Goal: Task Accomplishment & Management: Complete application form

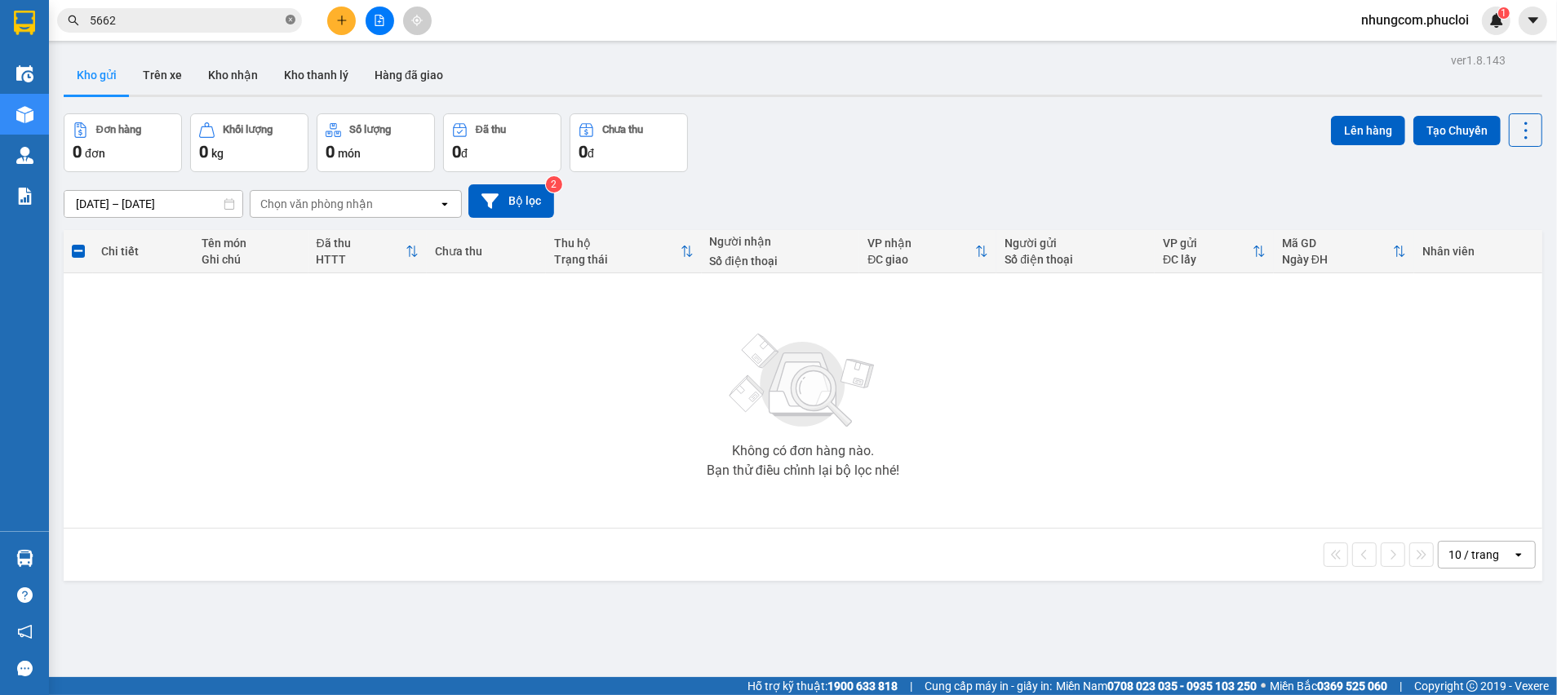
click at [288, 20] on icon "close-circle" at bounding box center [291, 20] width 10 height 10
click at [347, 20] on icon "plus" at bounding box center [341, 20] width 11 height 11
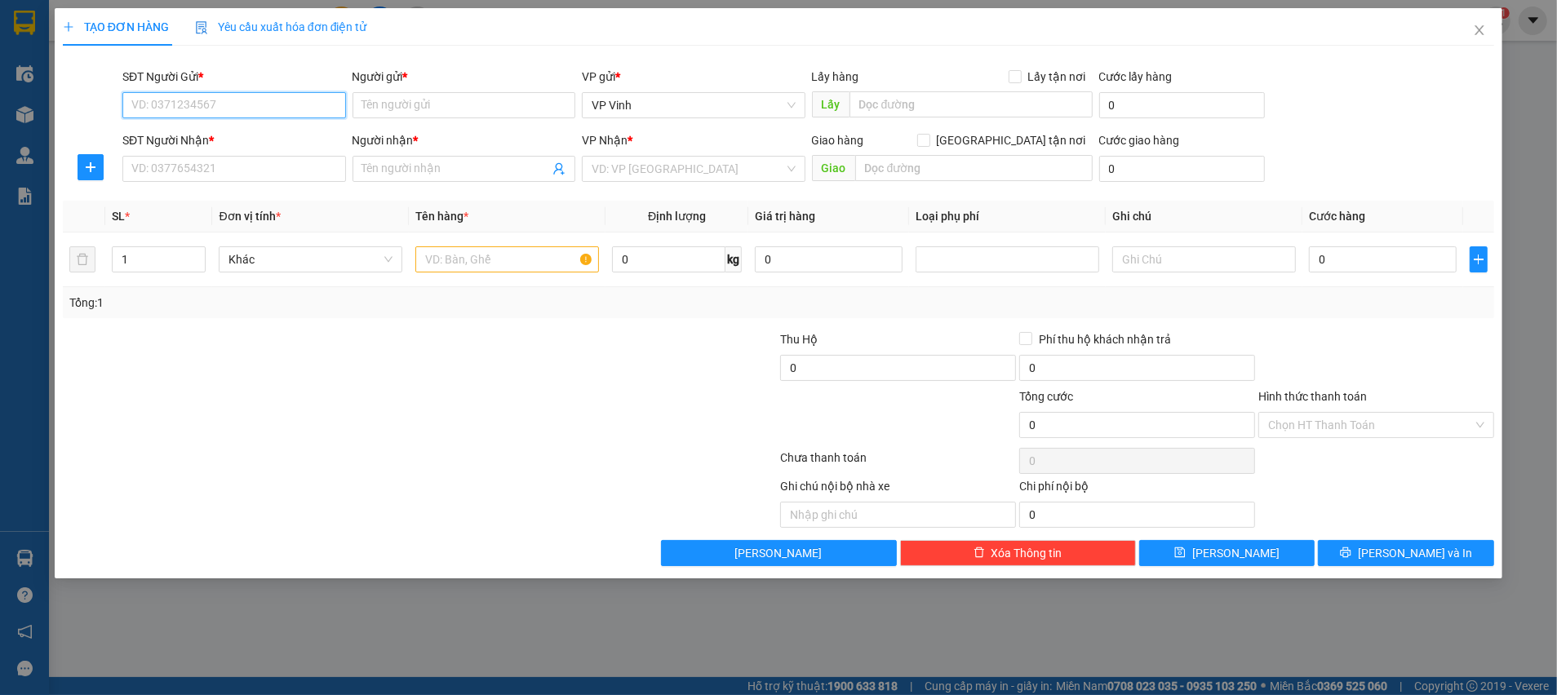
click at [272, 108] on input "SĐT Người Gửi *" at bounding box center [234, 105] width 224 height 26
type input "0366678030"
click at [456, 100] on input "Người gửi *" at bounding box center [465, 105] width 224 height 26
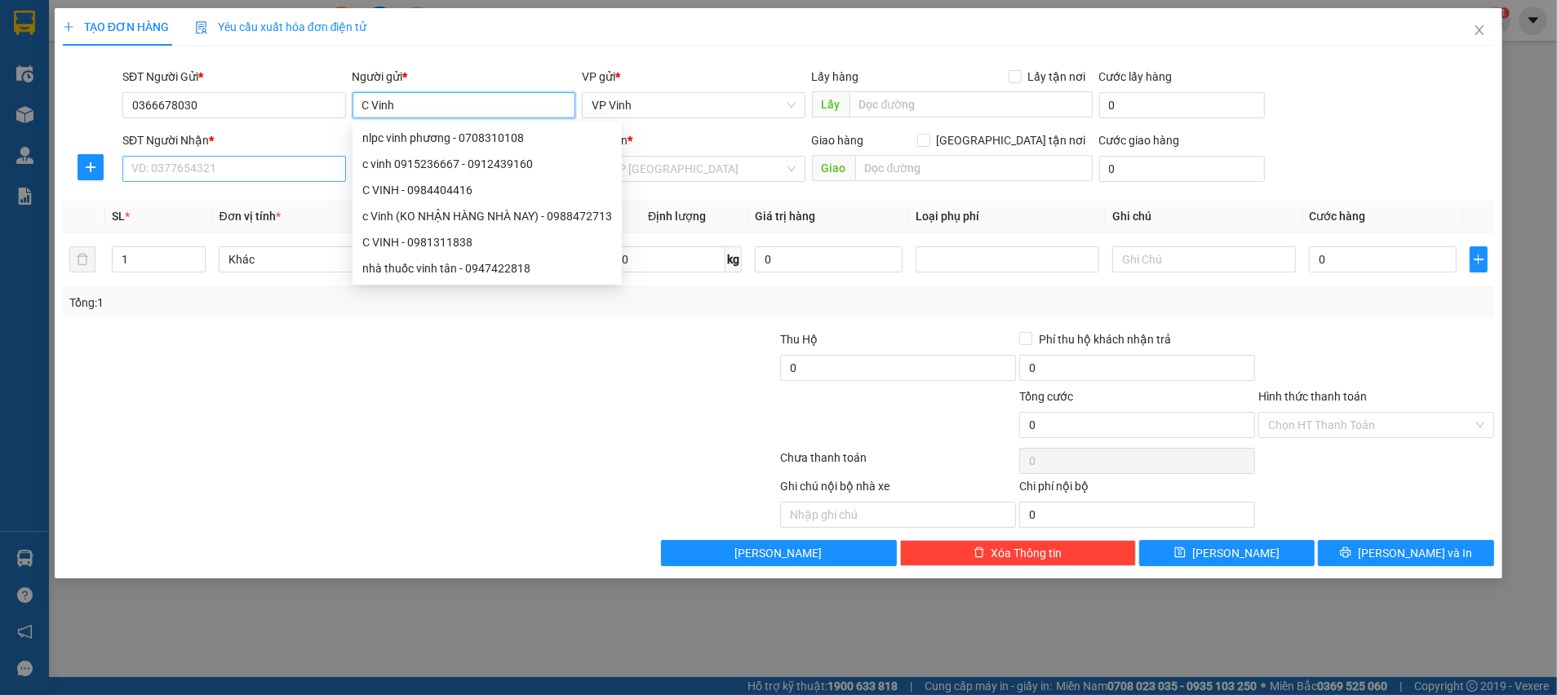
type input "C Vinh"
click at [228, 169] on input "SĐT Người Nhận *" at bounding box center [234, 169] width 224 height 26
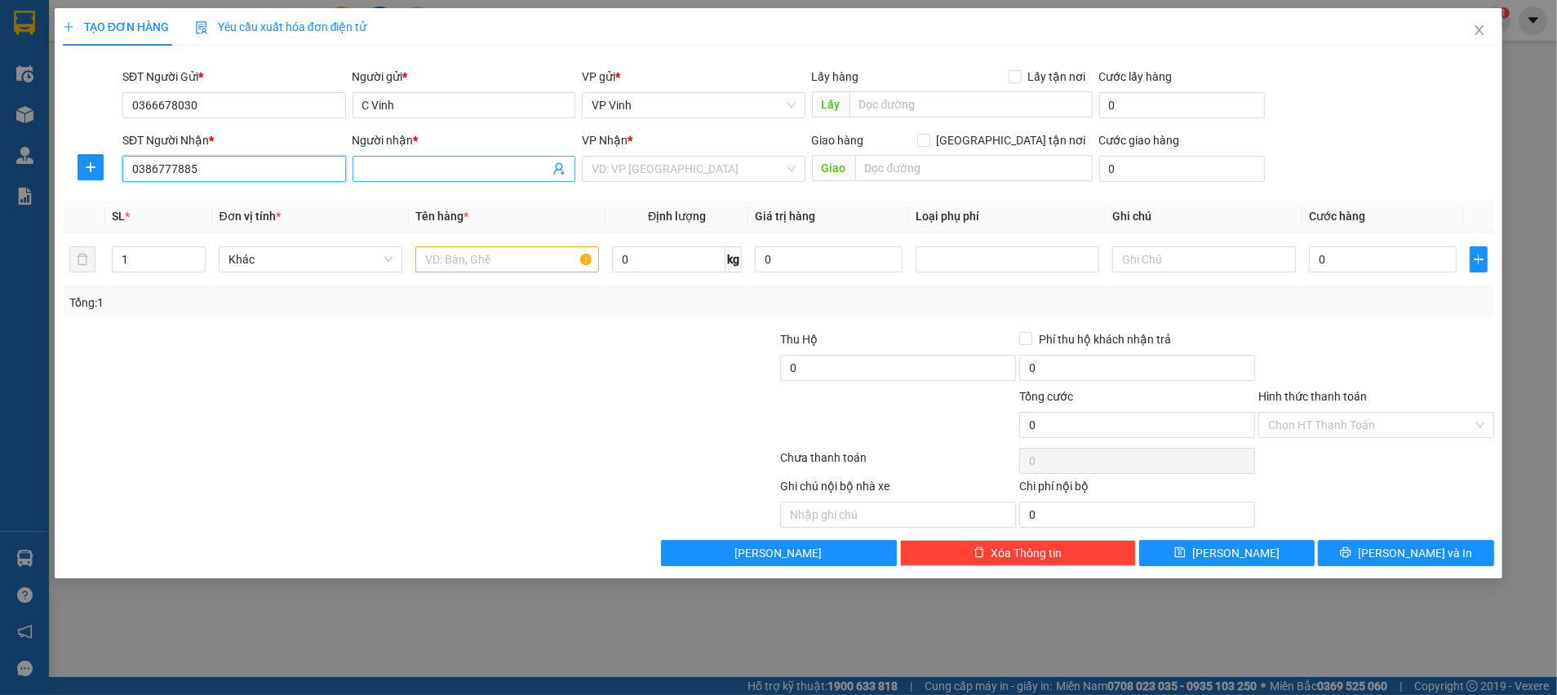
type input "0386777885"
click at [463, 165] on input "Người nhận *" at bounding box center [456, 169] width 188 height 18
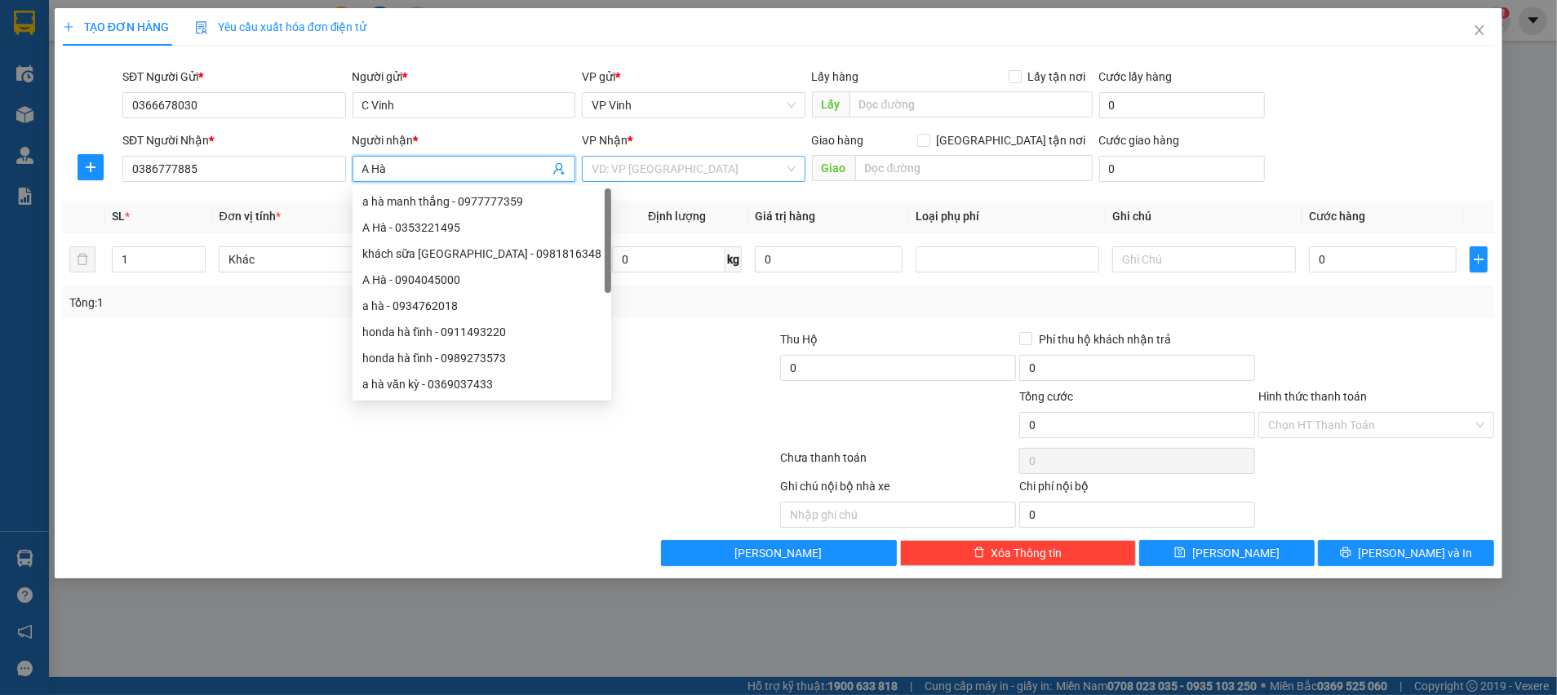
type input "A Hà"
click at [660, 169] on input "search" at bounding box center [688, 169] width 193 height 24
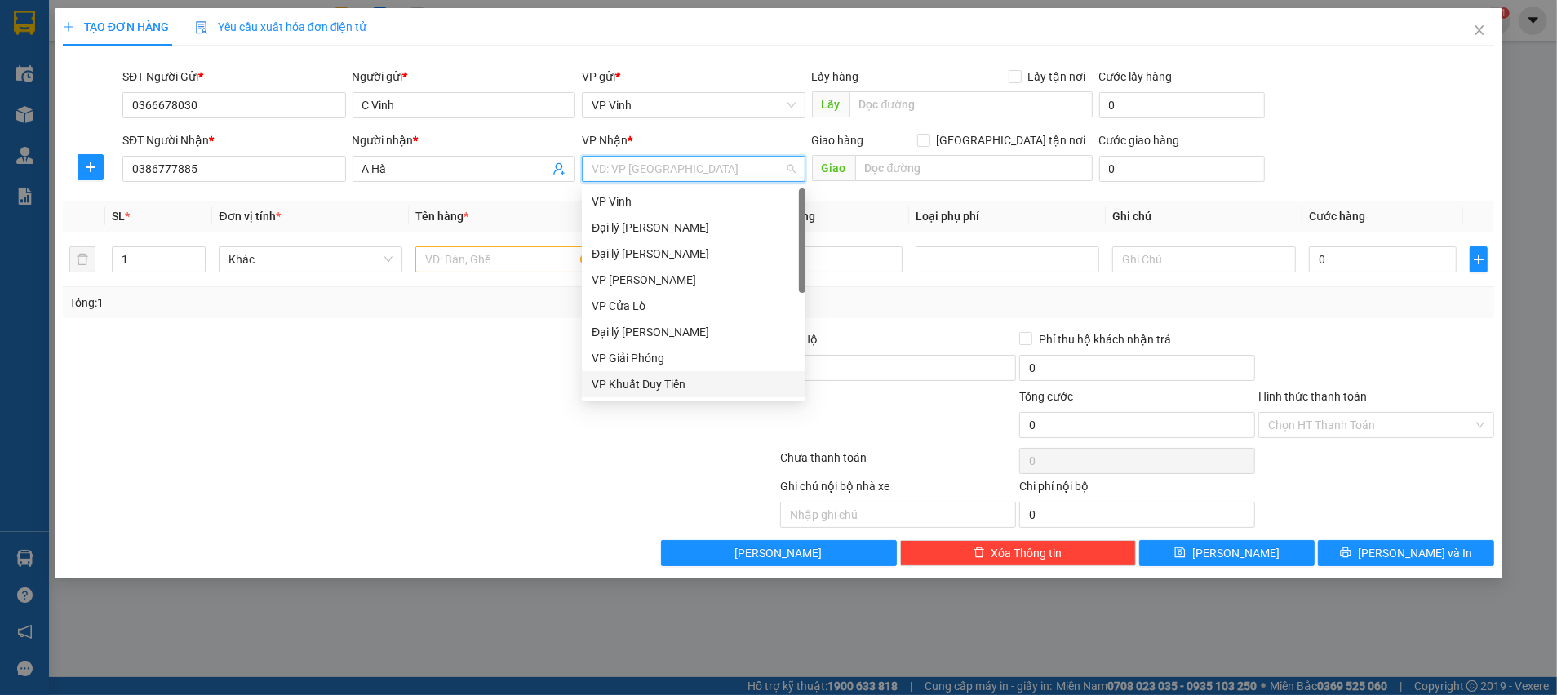
click at [656, 381] on div "VP Khuất Duy Tiến" at bounding box center [694, 384] width 204 height 18
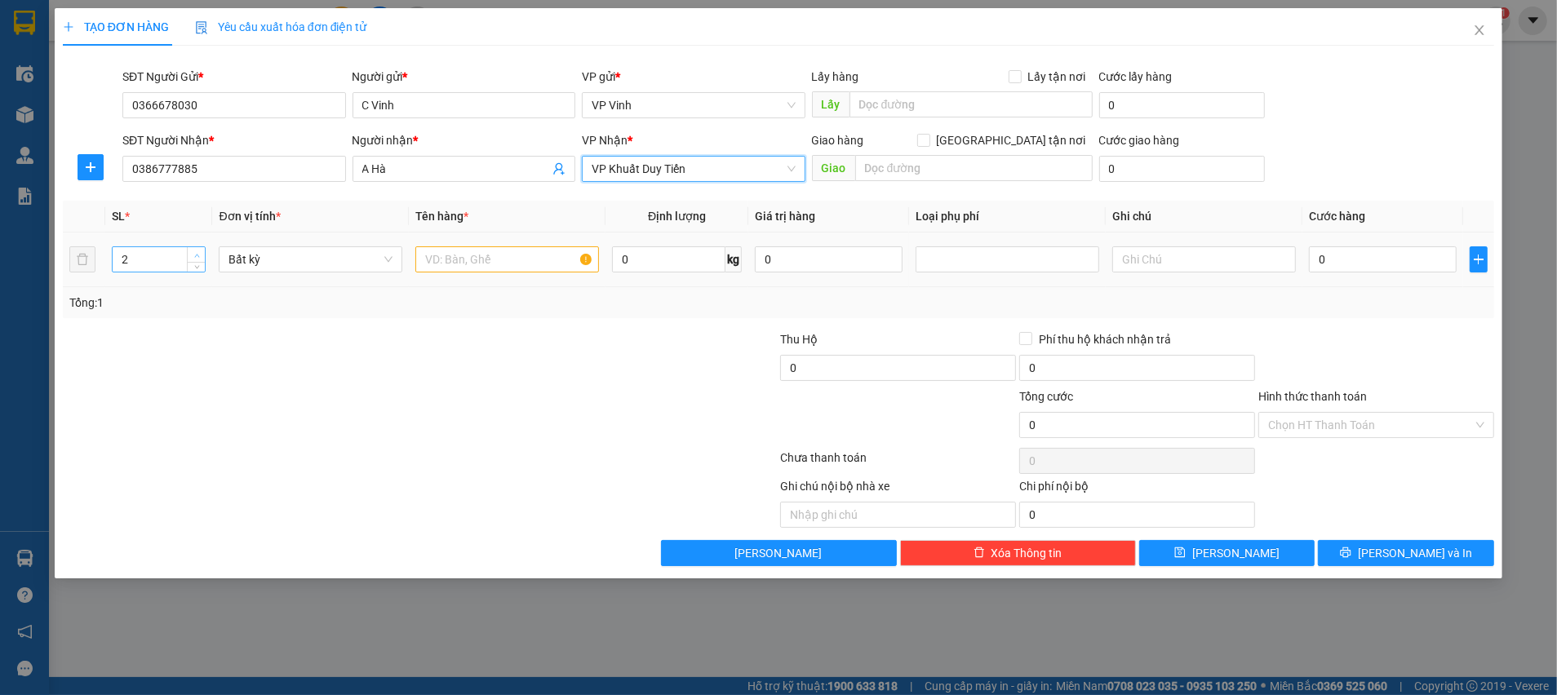
click at [198, 254] on icon "up" at bounding box center [197, 256] width 6 height 6
type input "4"
click at [198, 254] on icon "up" at bounding box center [197, 256] width 6 height 6
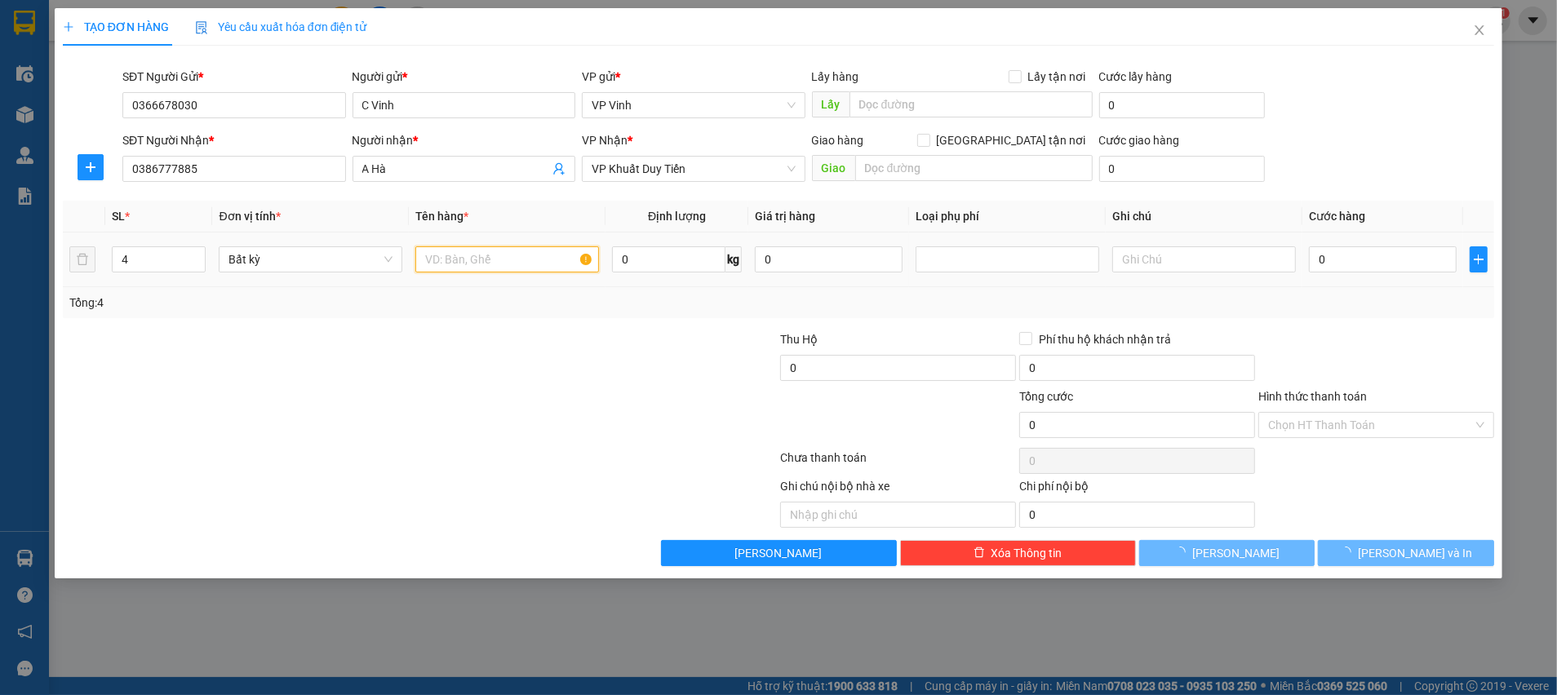
click at [494, 271] on input "text" at bounding box center [507, 259] width 184 height 26
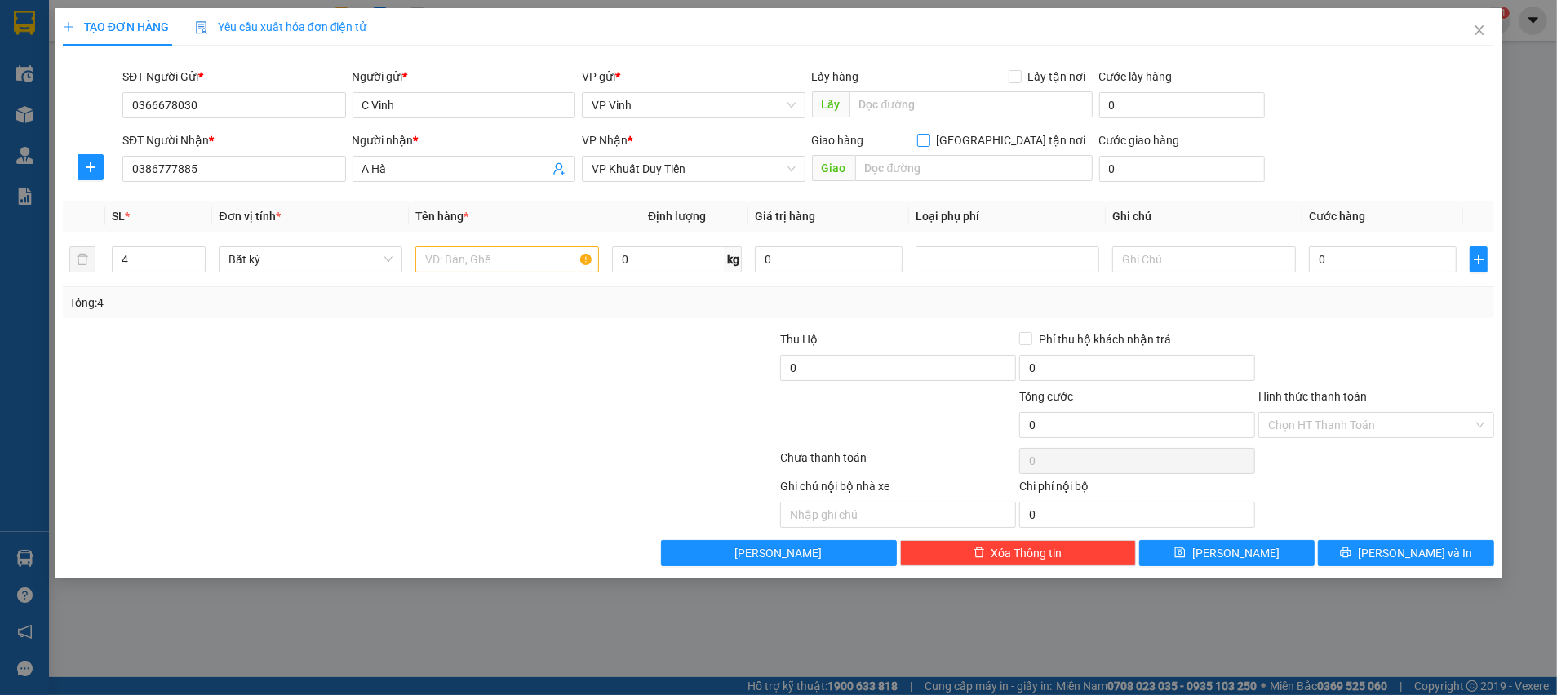
click at [929, 142] on input "[GEOGRAPHIC_DATA] tận nơi" at bounding box center [922, 139] width 11 height 11
checkbox input "true"
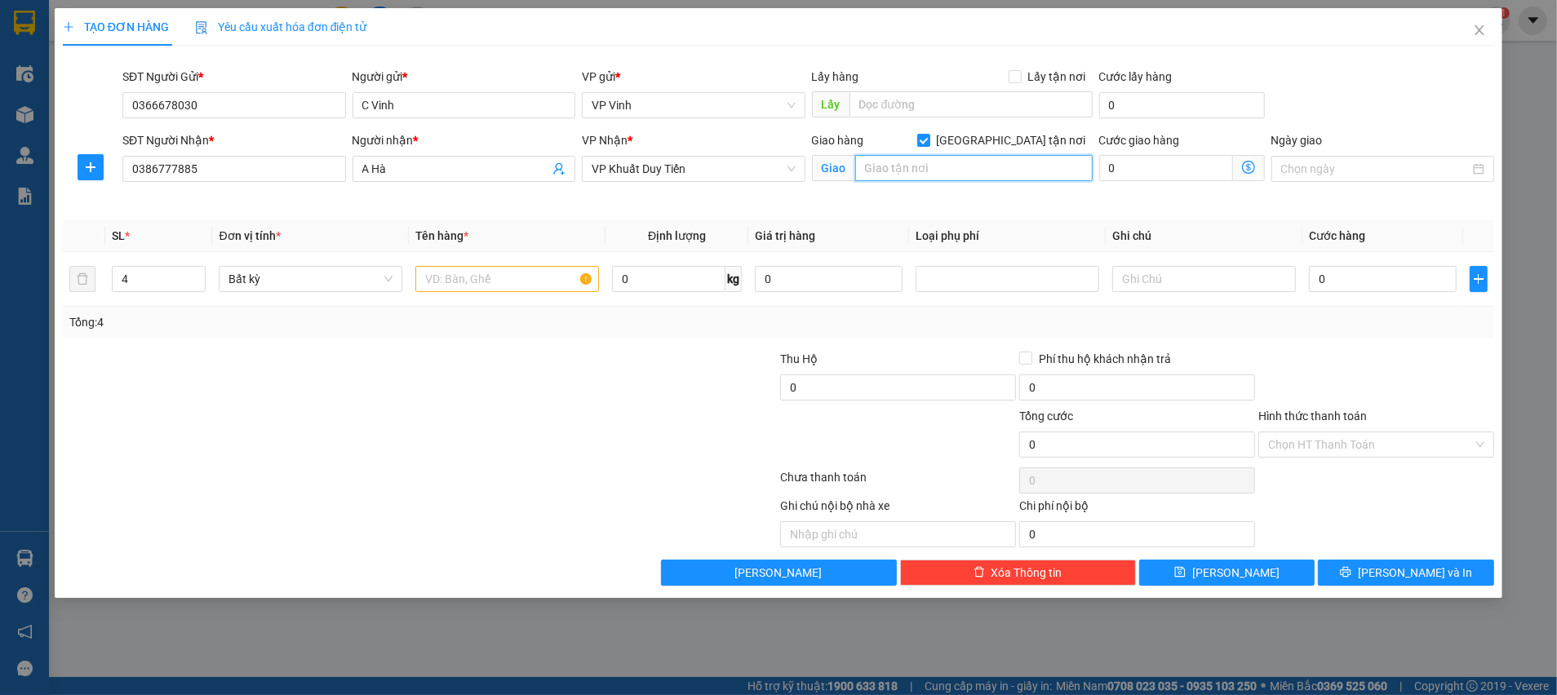
click at [985, 166] on input "text" at bounding box center [973, 168] width 237 height 26
type input "LA PHU"
click at [1477, 24] on icon "close" at bounding box center [1479, 30] width 13 height 13
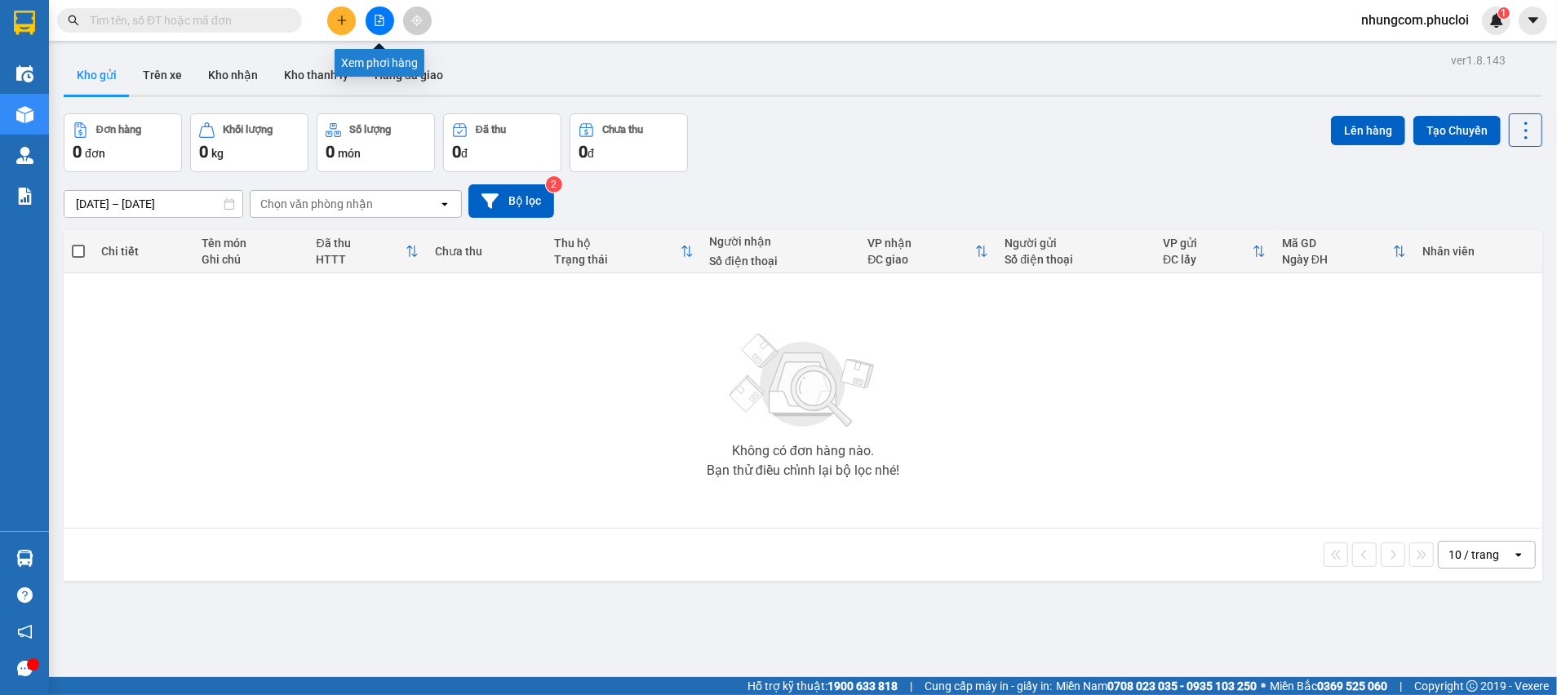
click at [380, 24] on icon "file-add" at bounding box center [379, 20] width 11 height 11
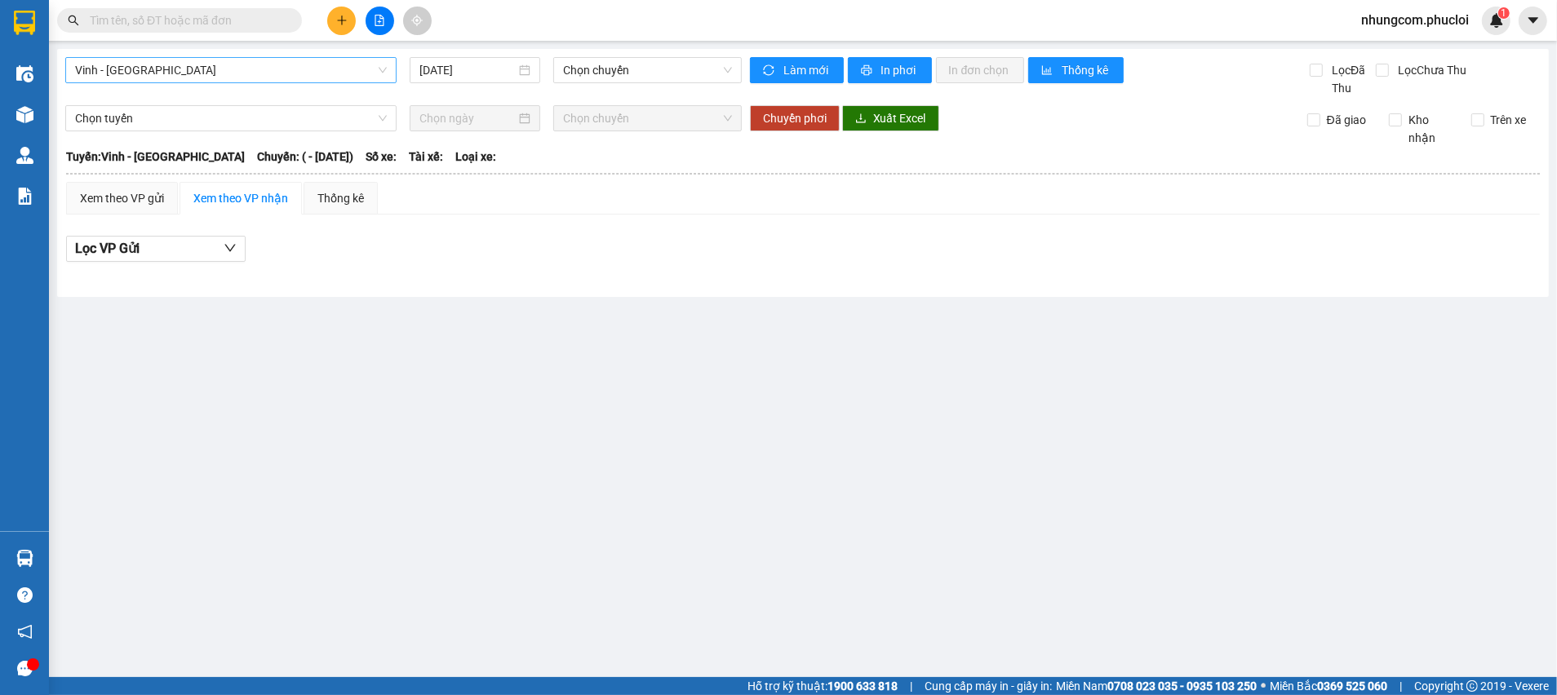
click at [213, 68] on span "Vinh - [GEOGRAPHIC_DATA]" at bounding box center [231, 70] width 312 height 24
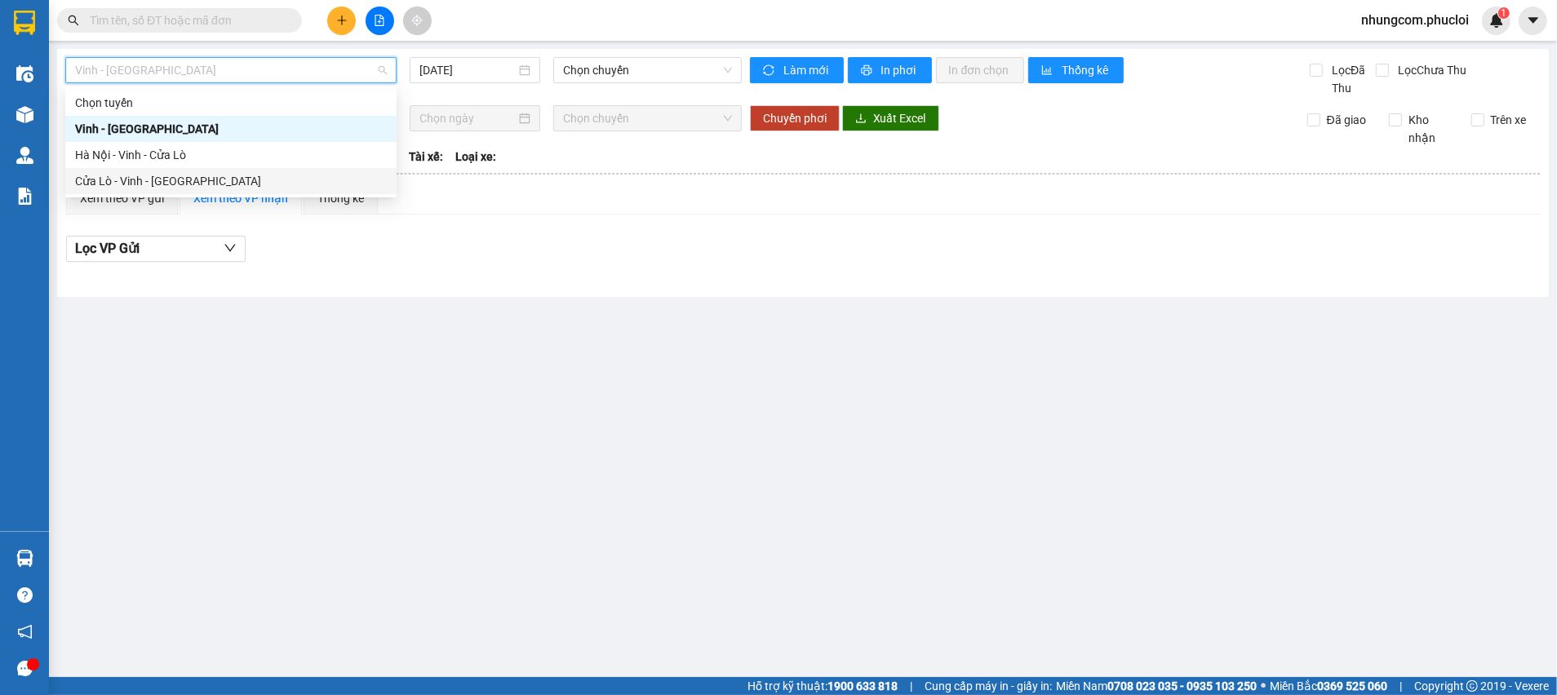
click at [158, 181] on div "Cửa Lò - Vinh - [GEOGRAPHIC_DATA]" at bounding box center [231, 181] width 312 height 18
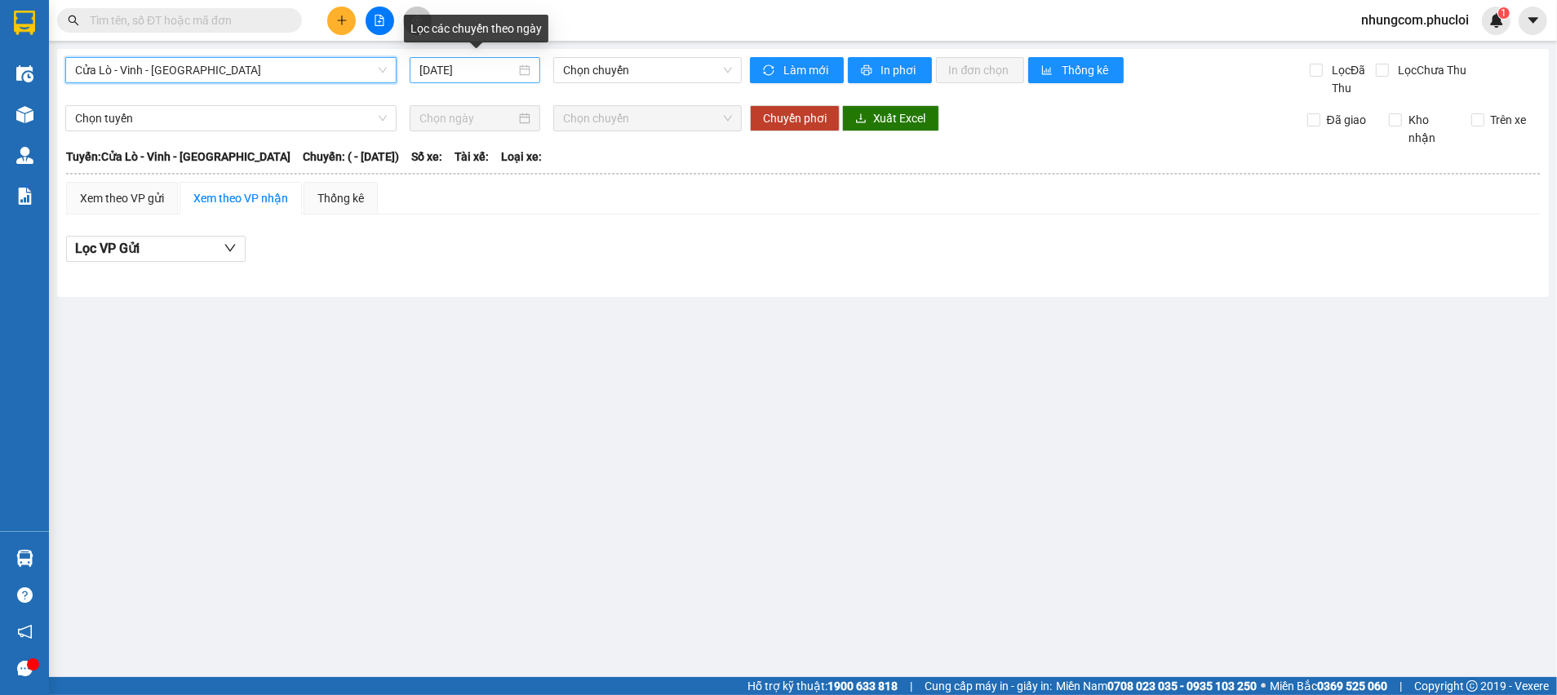
click at [509, 64] on input "[DATE]" at bounding box center [467, 70] width 96 height 18
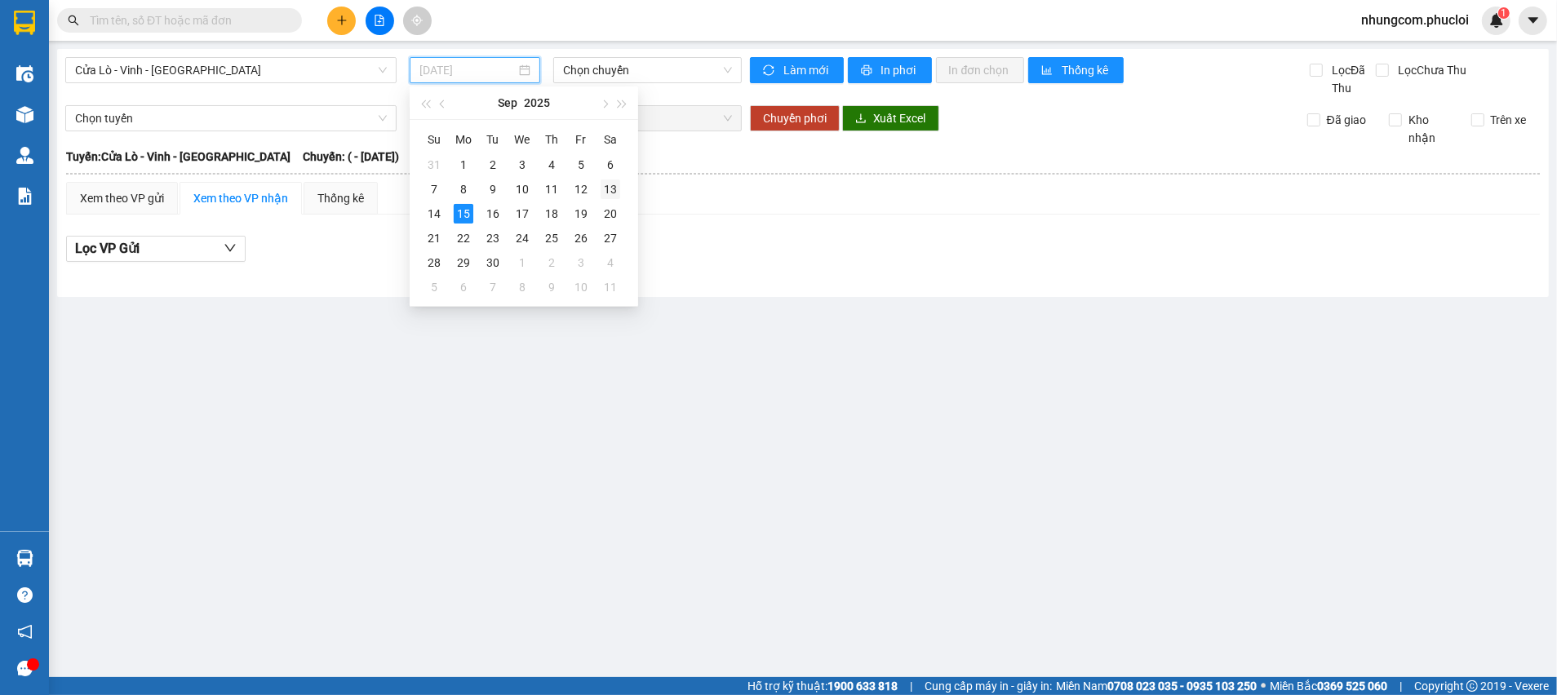
click at [615, 189] on div "13" at bounding box center [611, 190] width 20 height 20
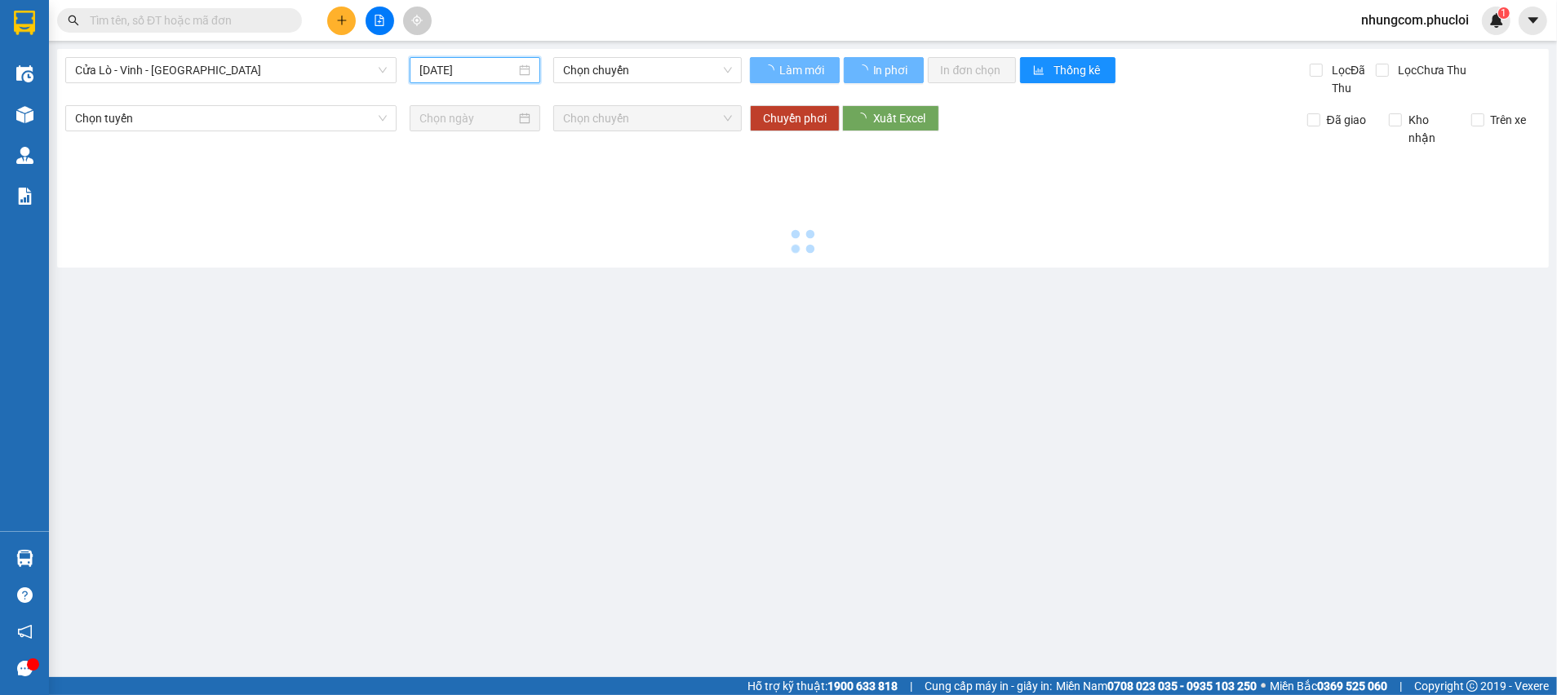
type input "[DATE]"
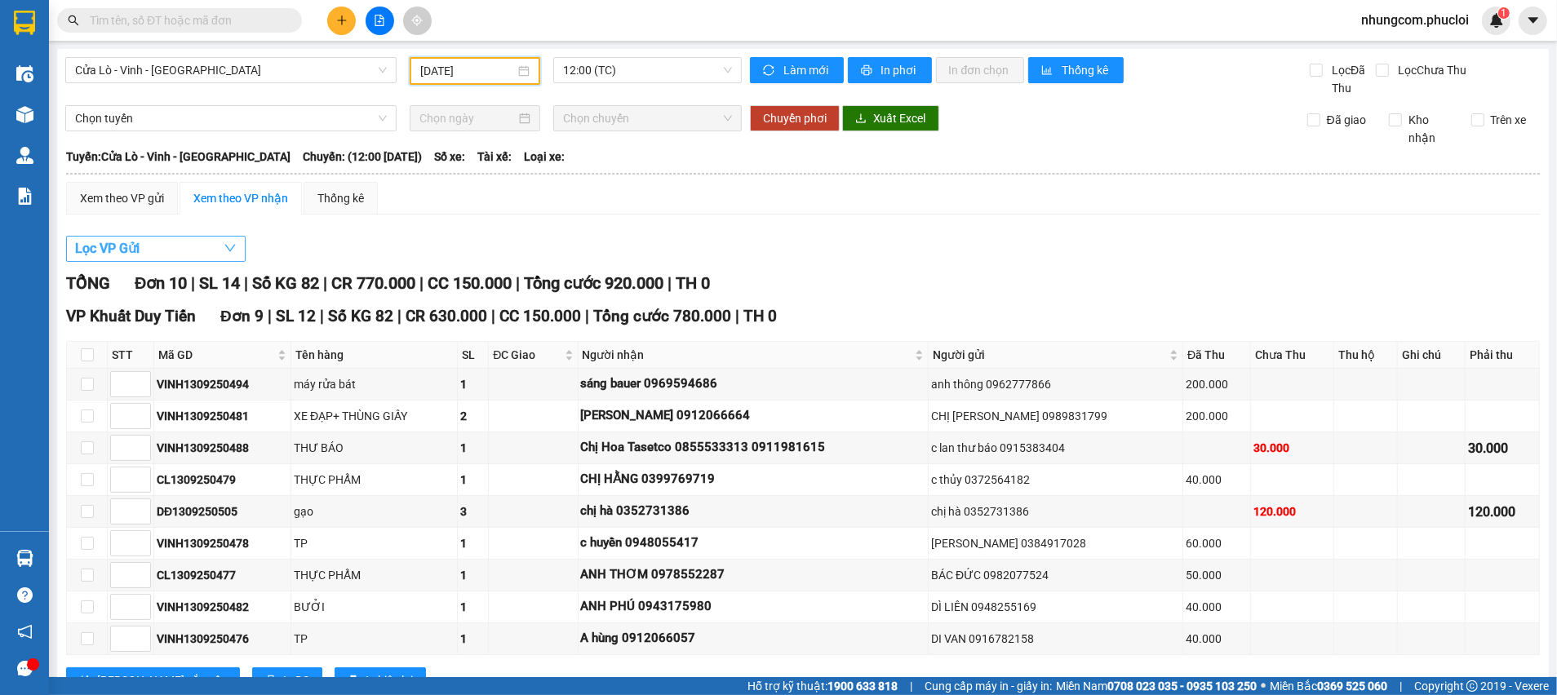
click at [176, 248] on button "Lọc VP Gửi" at bounding box center [156, 249] width 180 height 26
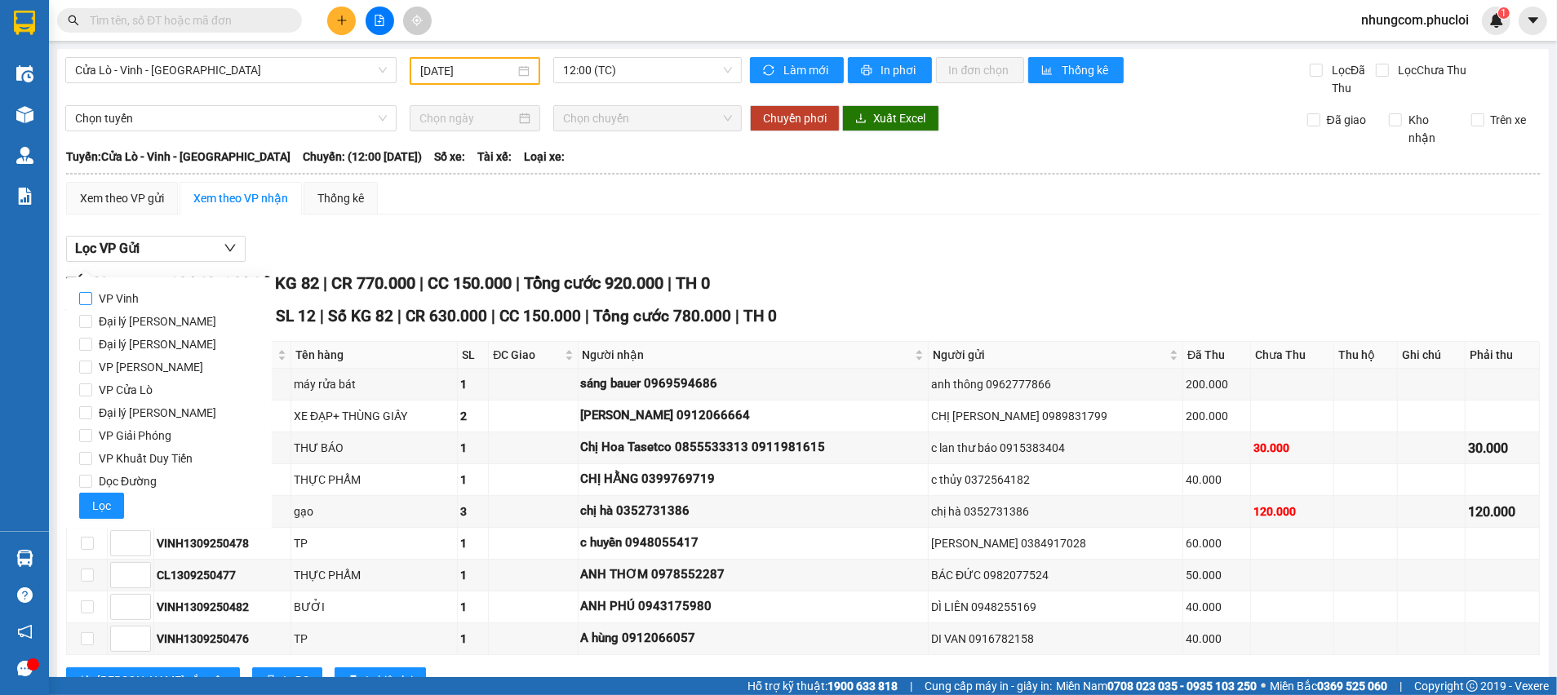
click at [122, 301] on span "VP Vinh" at bounding box center [118, 298] width 53 height 23
click at [92, 301] on input "VP Vinh" at bounding box center [85, 298] width 13 height 13
checkbox input "true"
click at [104, 499] on span "Lọc" at bounding box center [101, 506] width 19 height 18
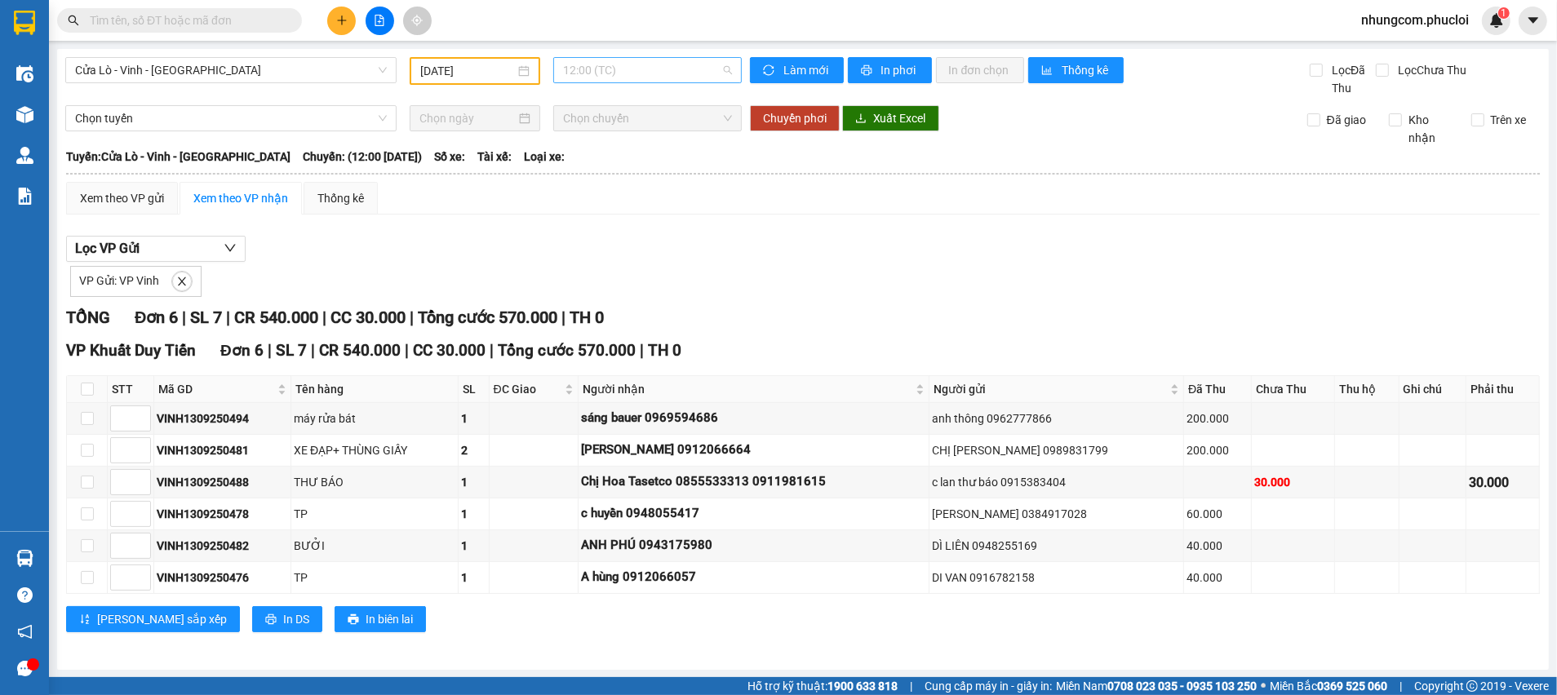
click at [633, 76] on span "12:00 (TC)" at bounding box center [647, 70] width 168 height 24
click at [575, 158] on div "22:00 (TC)" at bounding box center [620, 155] width 127 height 18
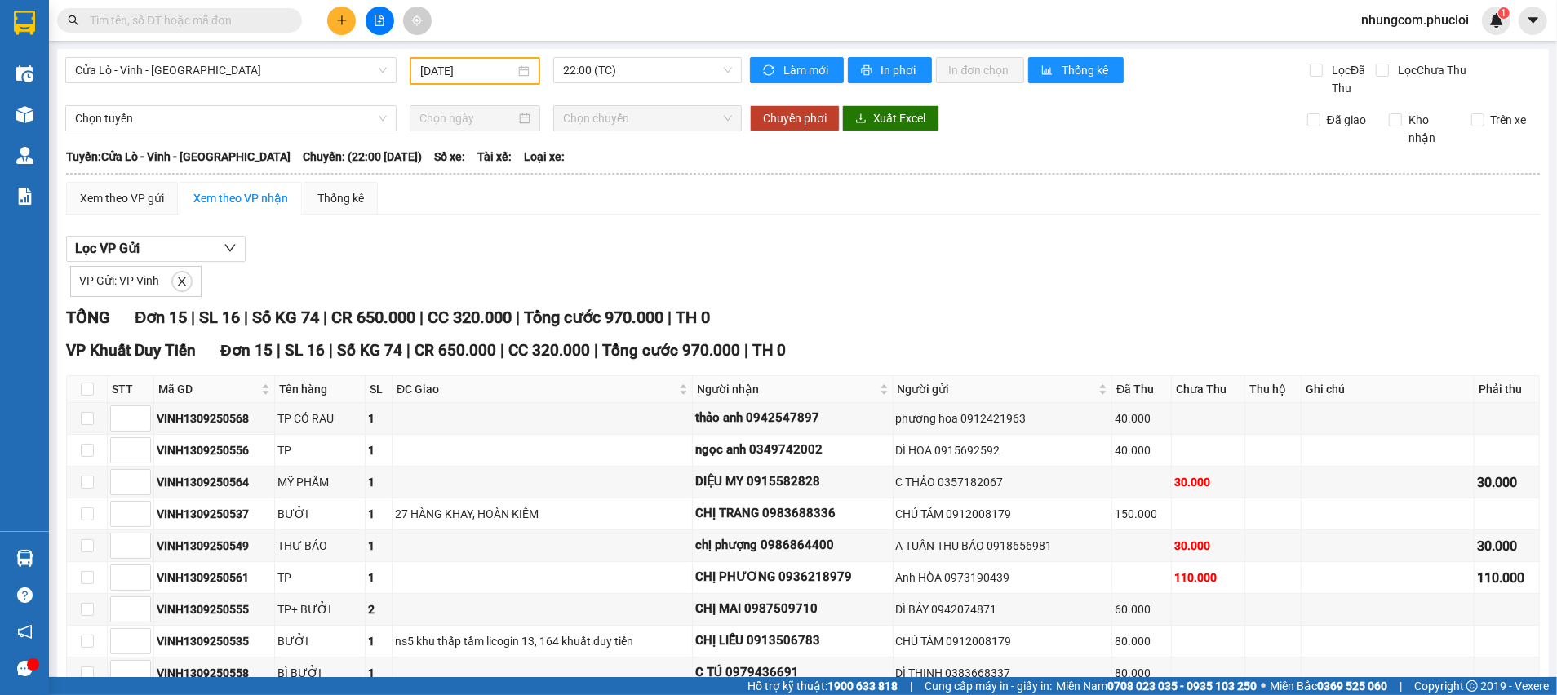
drag, startPoint x: 345, startPoint y: 170, endPoint x: 441, endPoint y: 193, distance: 98.4
click at [441, 193] on table "Phúc Lợi 0981311450 [GEOGRAPHIC_DATA], Phường Nghi Hương PHƠI HÀNG 07:45 [DATE]…" at bounding box center [803, 543] width 1476 height 793
click at [345, 24] on icon "plus" at bounding box center [341, 20] width 11 height 11
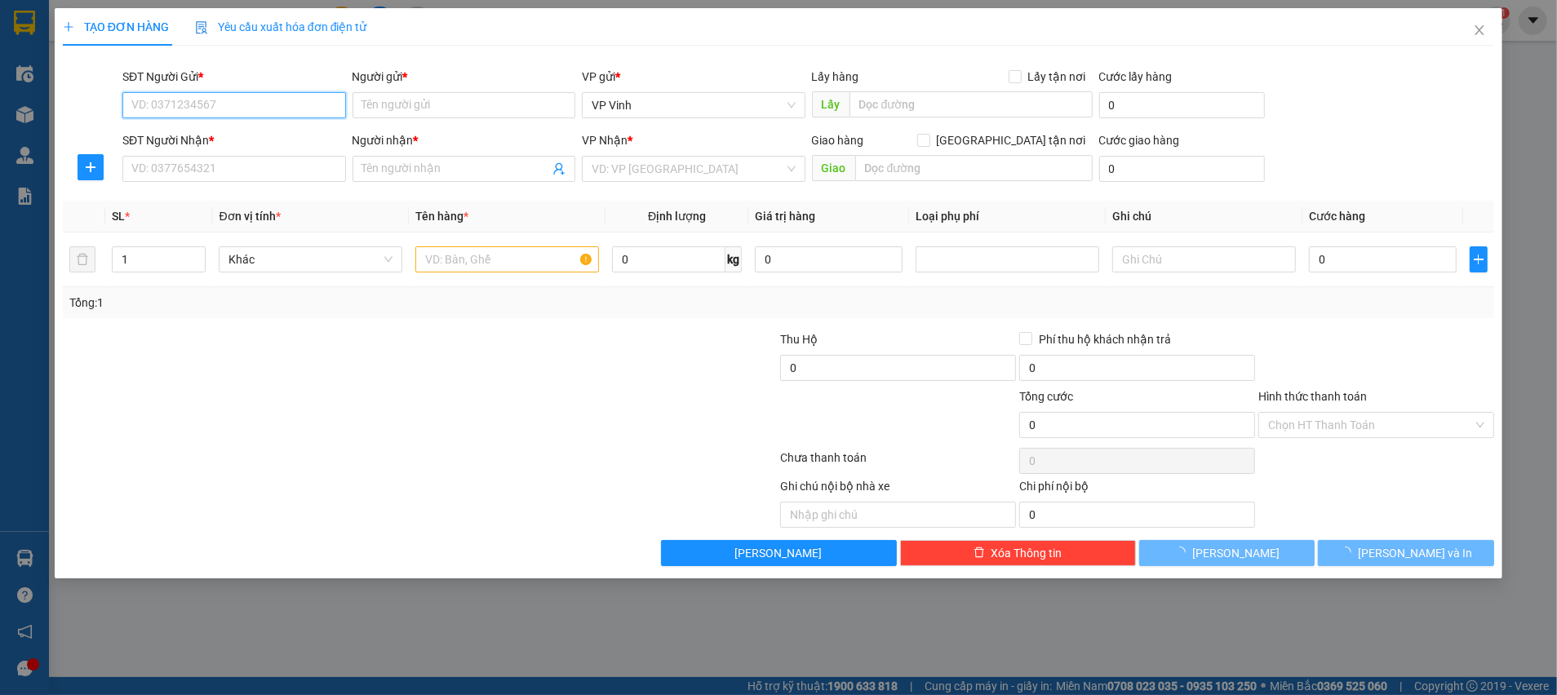
click at [254, 94] on input "SĐT Người Gửi *" at bounding box center [234, 105] width 224 height 26
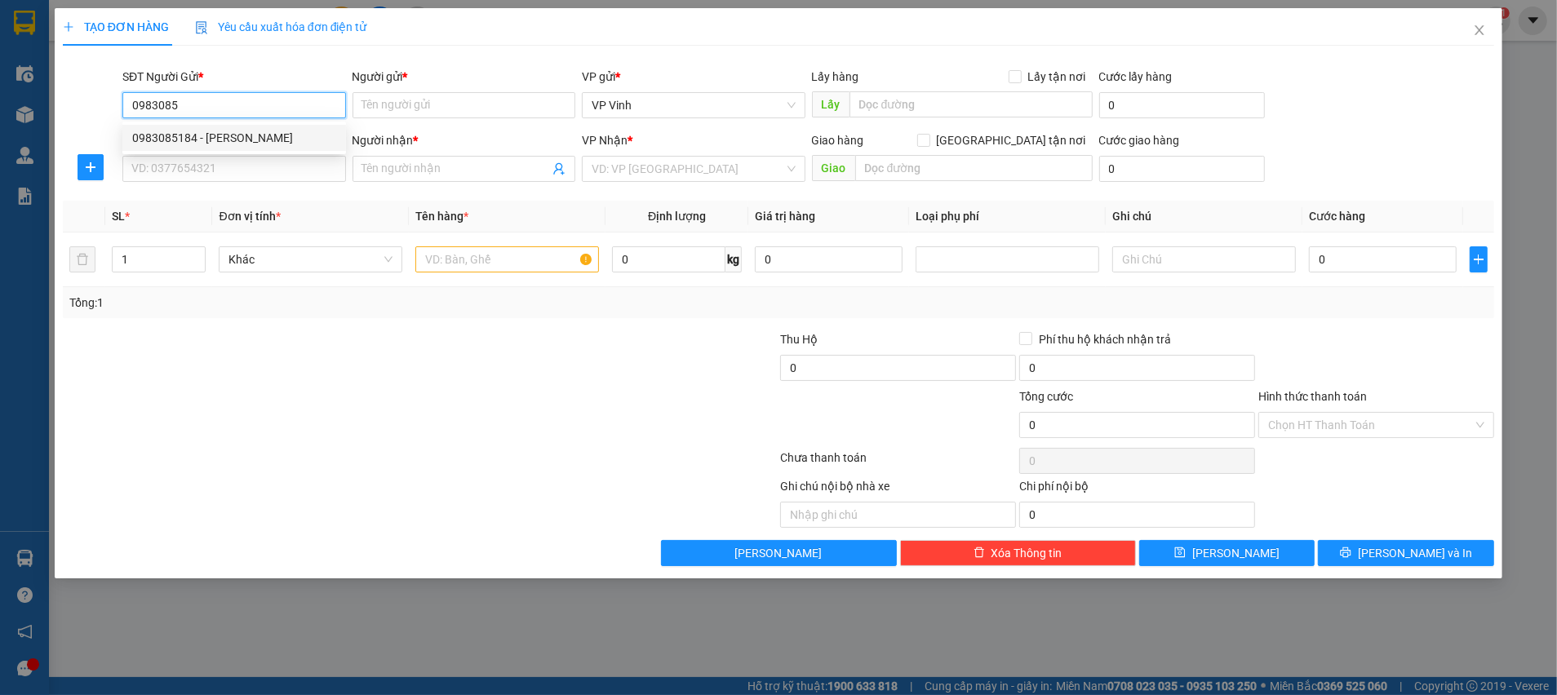
click at [168, 132] on div "0983085184 - [PERSON_NAME]" at bounding box center [234, 138] width 204 height 18
type input "0983085184"
type input "anh Tuấn"
type input "0983085184"
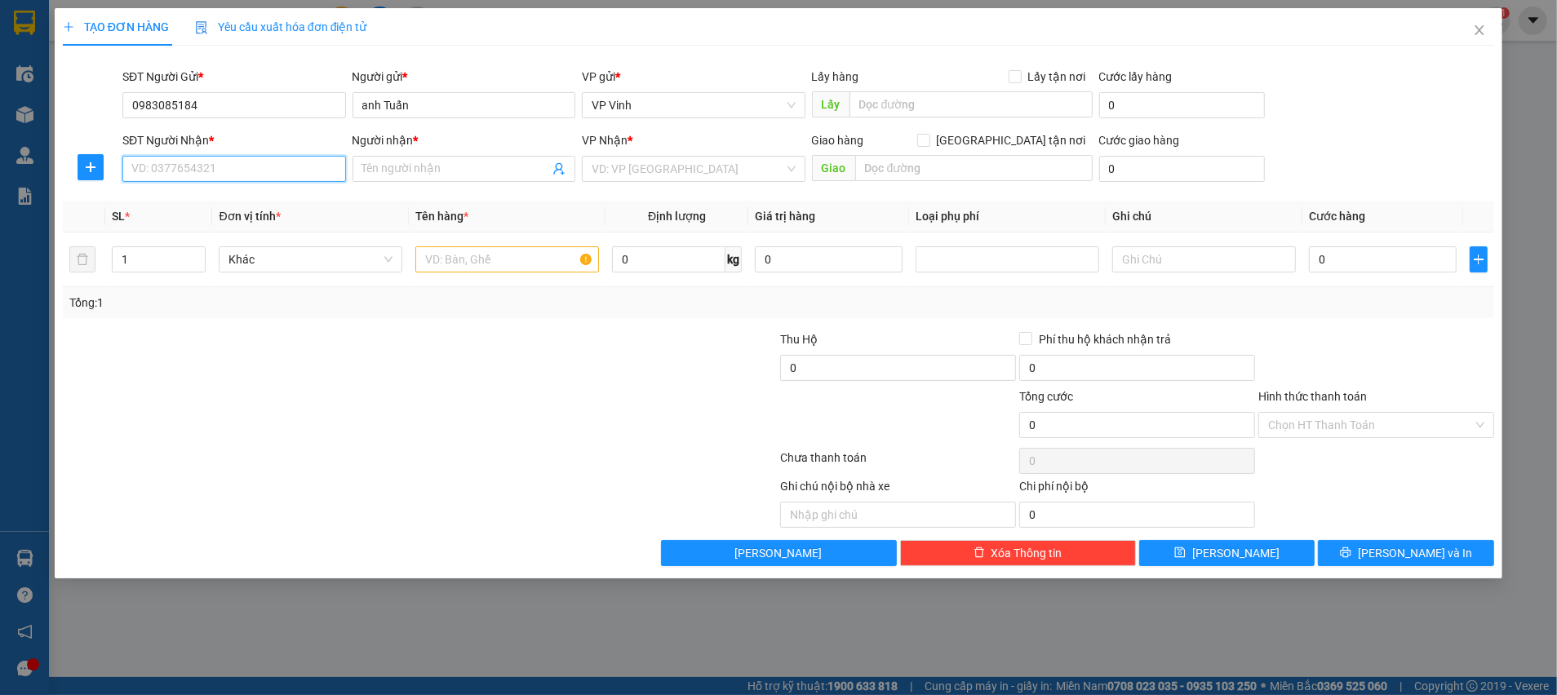
click at [198, 174] on input "SĐT Người Nhận *" at bounding box center [234, 169] width 224 height 26
click at [225, 229] on div "0816009296 - [PERSON_NAME]" at bounding box center [234, 228] width 204 height 18
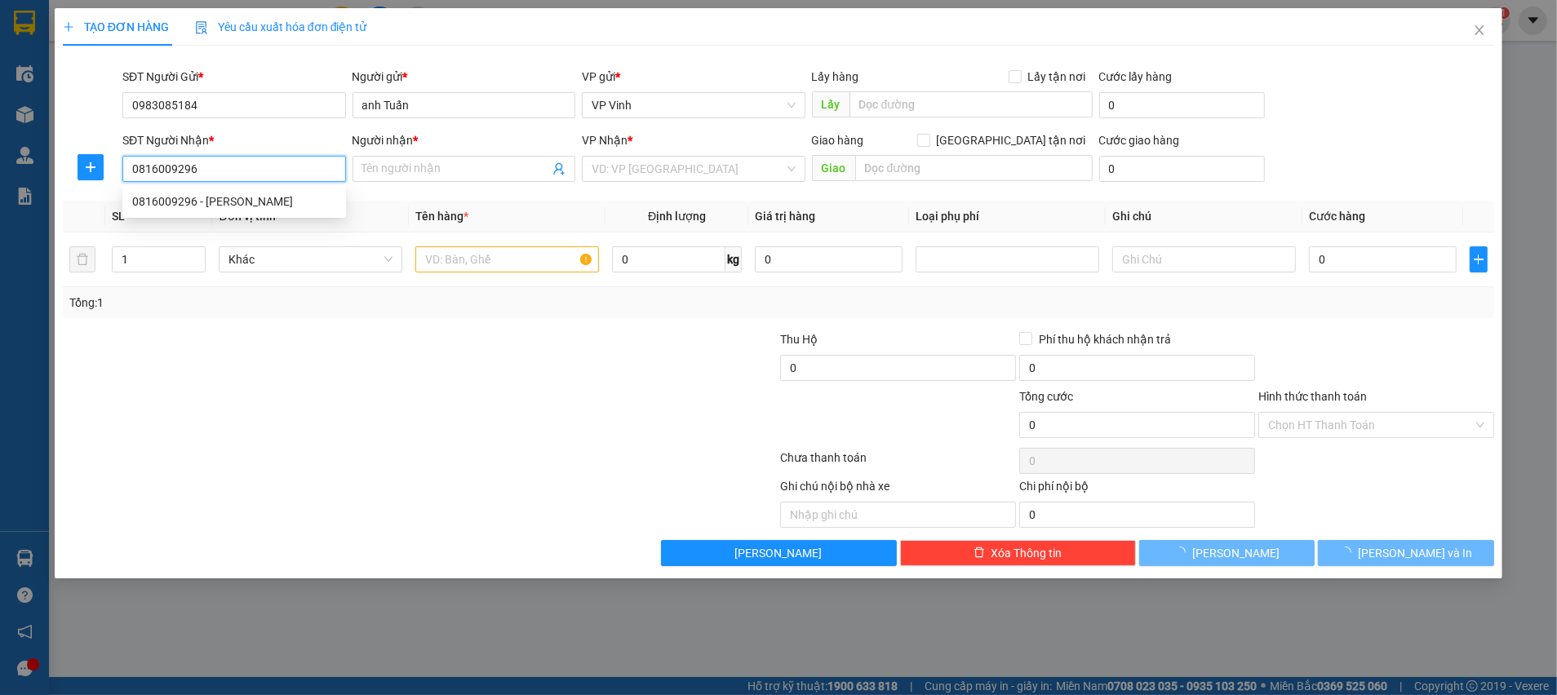
type input "0816009296"
click at [466, 262] on input "text" at bounding box center [507, 259] width 184 height 26
type input "[PERSON_NAME]"
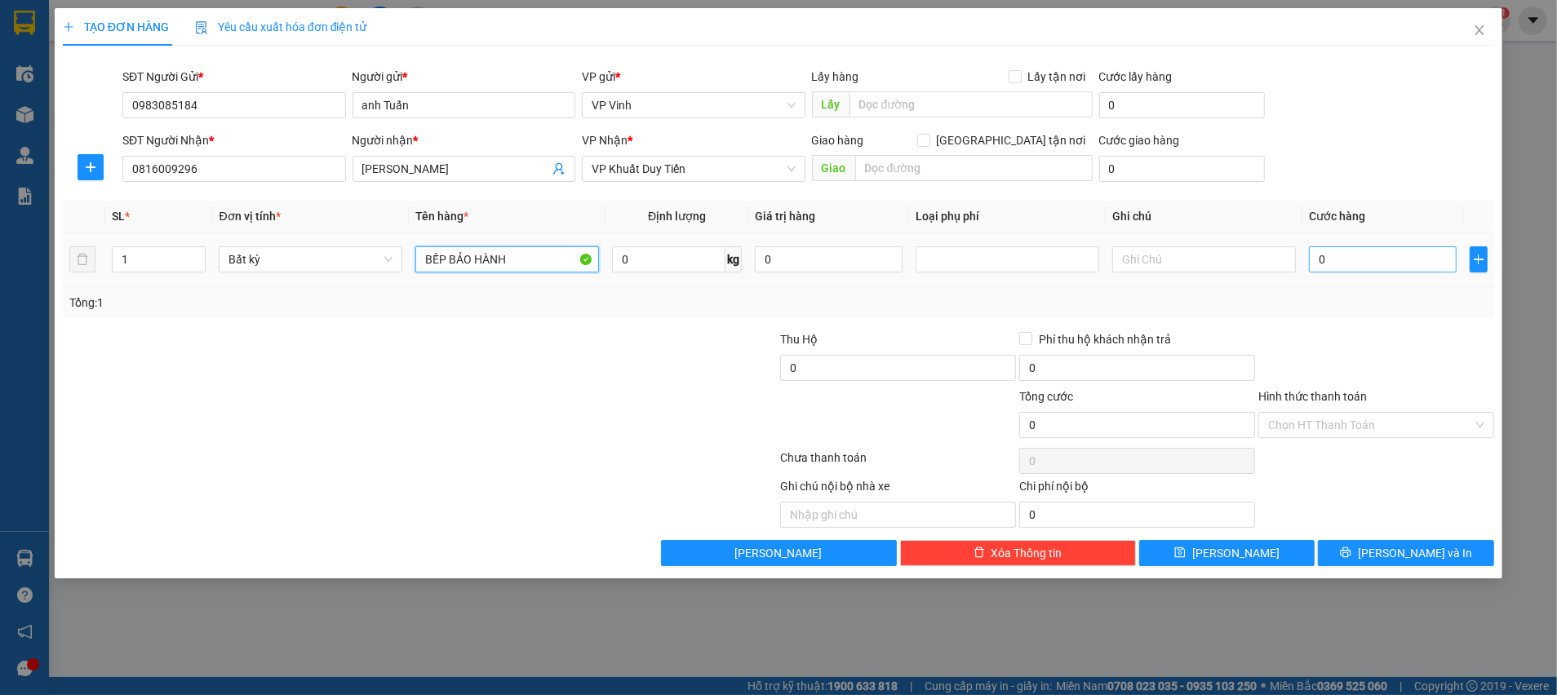
type input "BẾP BẢO HÀNH"
click at [1409, 259] on input "0" at bounding box center [1383, 259] width 148 height 26
type input "5"
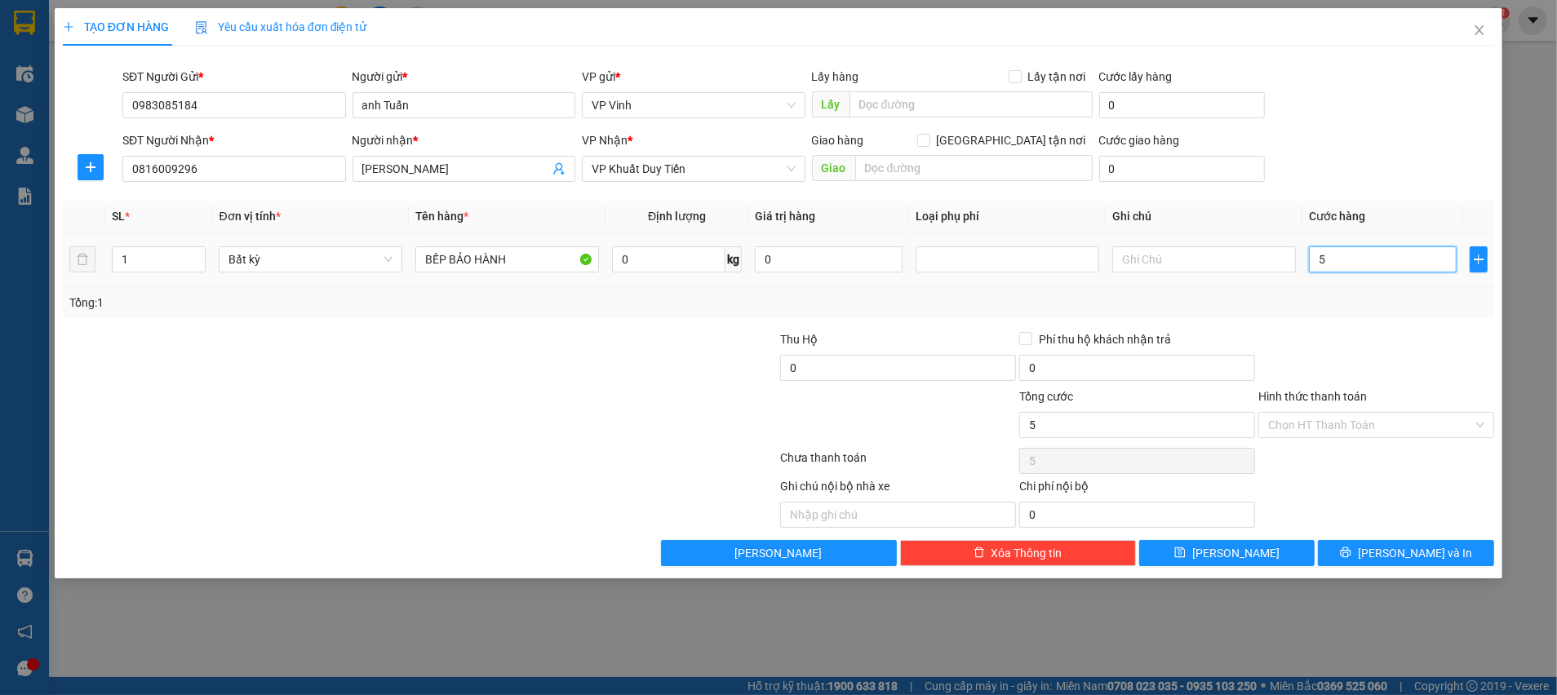
type input "50"
type input "50.000"
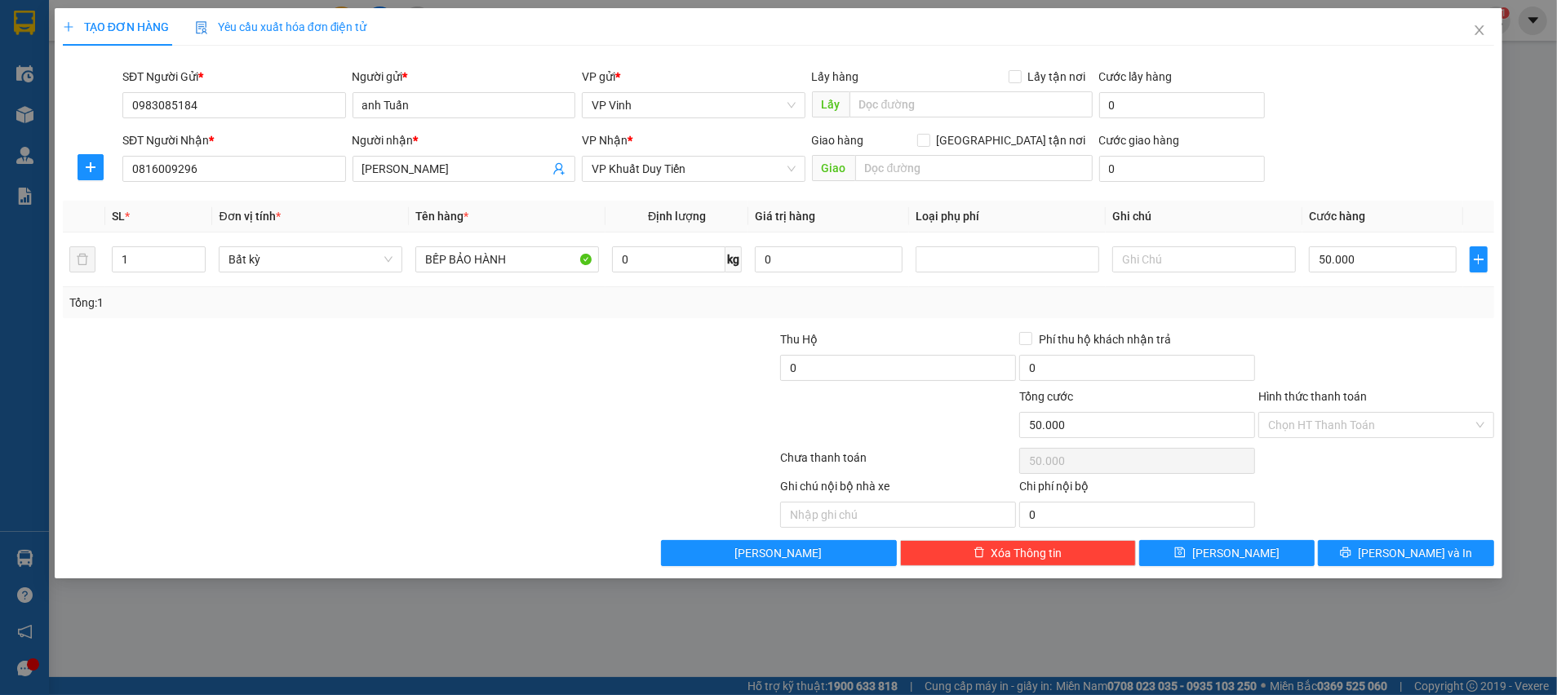
click at [1371, 331] on div at bounding box center [1376, 359] width 239 height 57
click at [1366, 429] on input "Hình thức thanh toán" at bounding box center [1370, 425] width 205 height 24
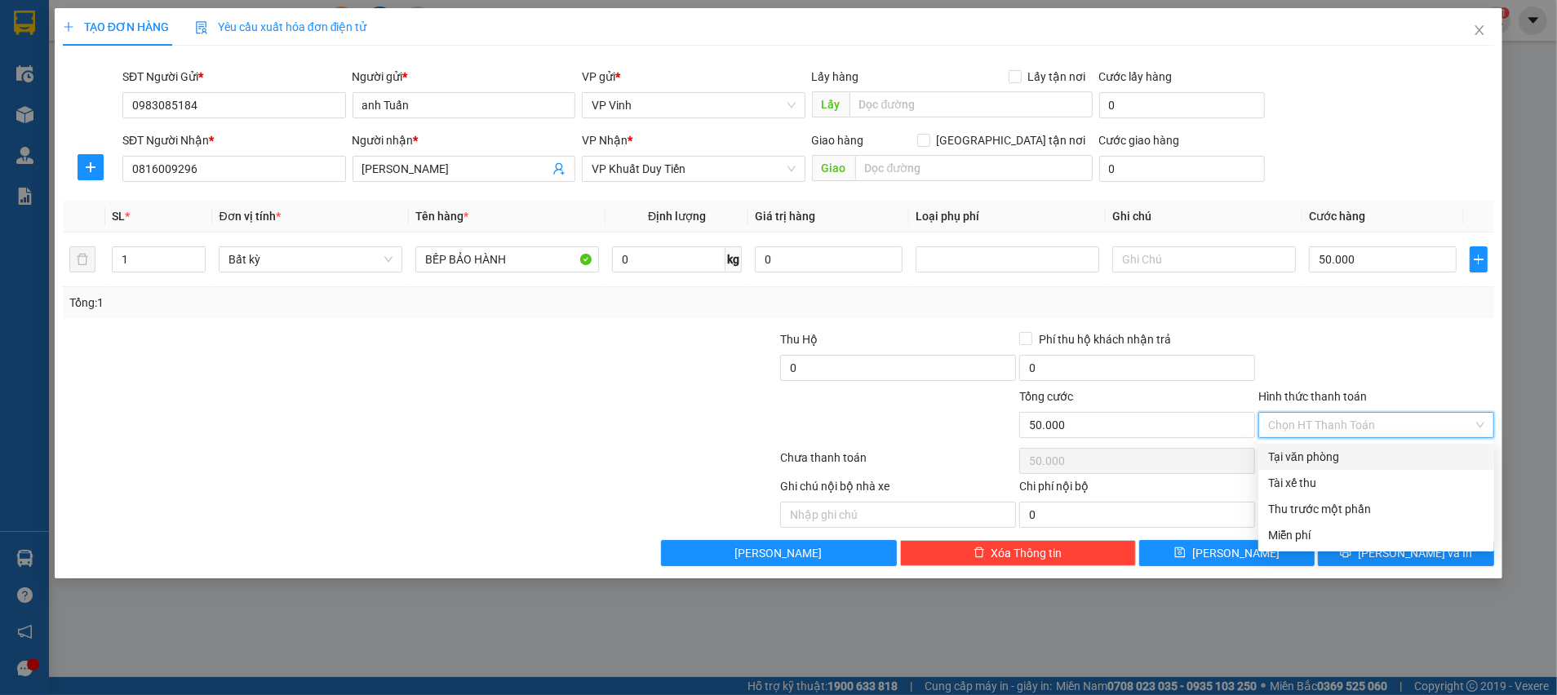
click at [1347, 457] on div "Tại văn phòng" at bounding box center [1376, 457] width 216 height 18
type input "0"
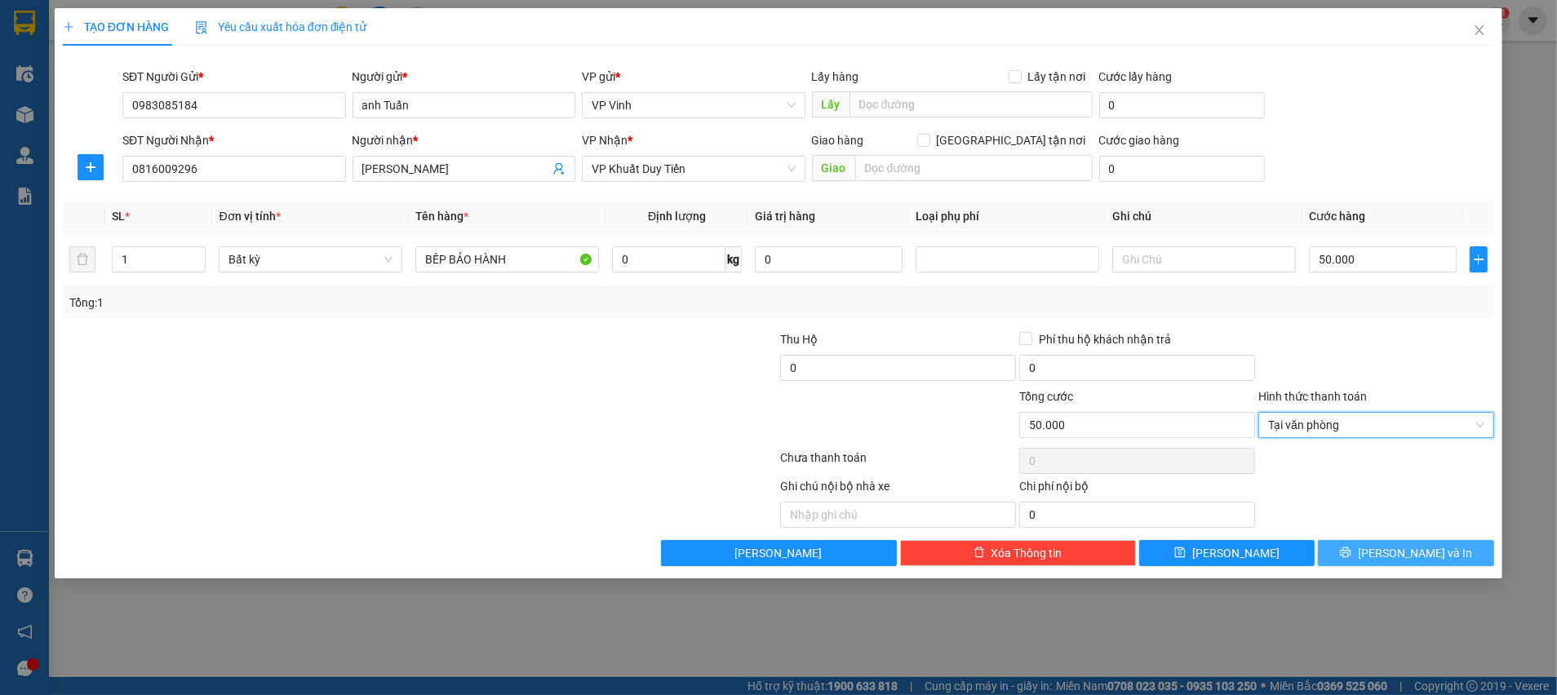
drag, startPoint x: 1383, startPoint y: 551, endPoint x: 1489, endPoint y: 586, distance: 111.8
click at [1352, 552] on icon "printer" at bounding box center [1345, 552] width 11 height 11
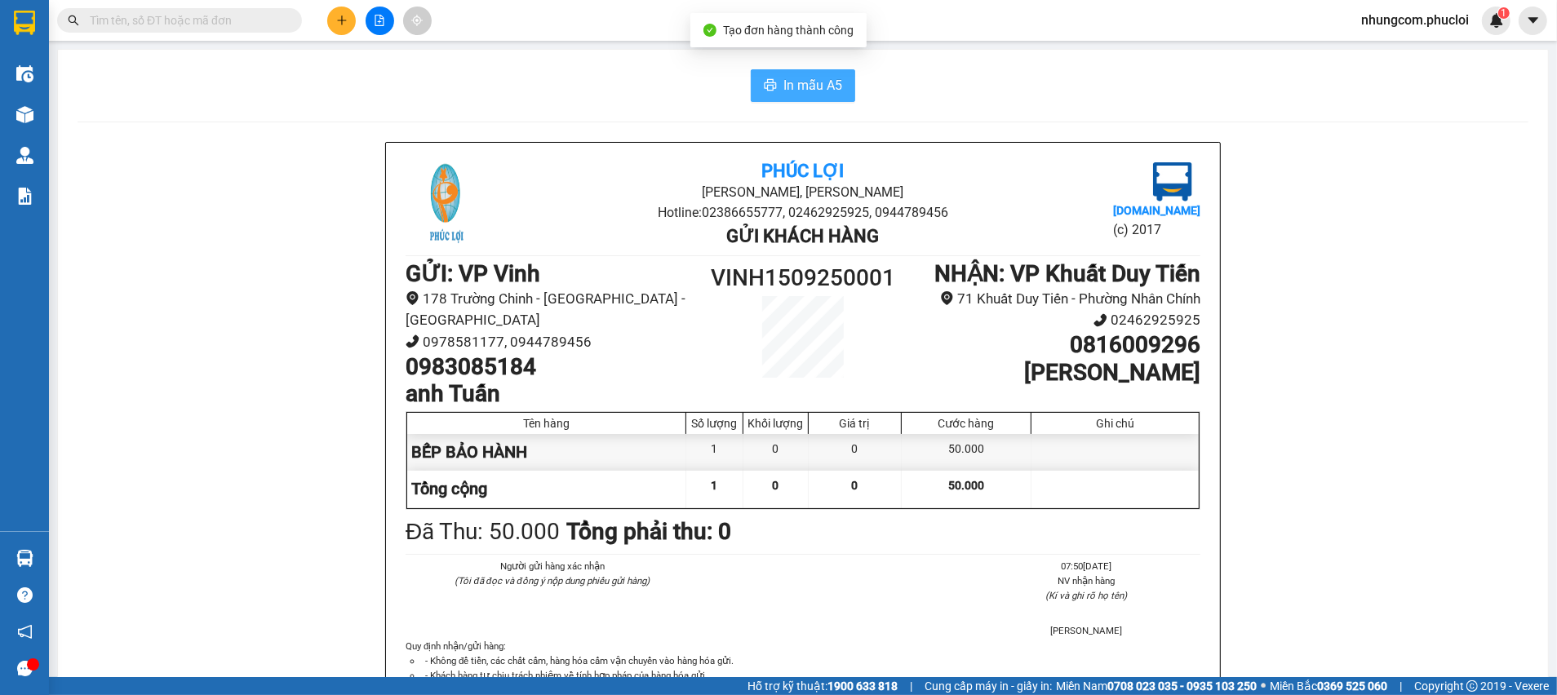
click at [817, 81] on span "In mẫu A5" at bounding box center [812, 85] width 59 height 20
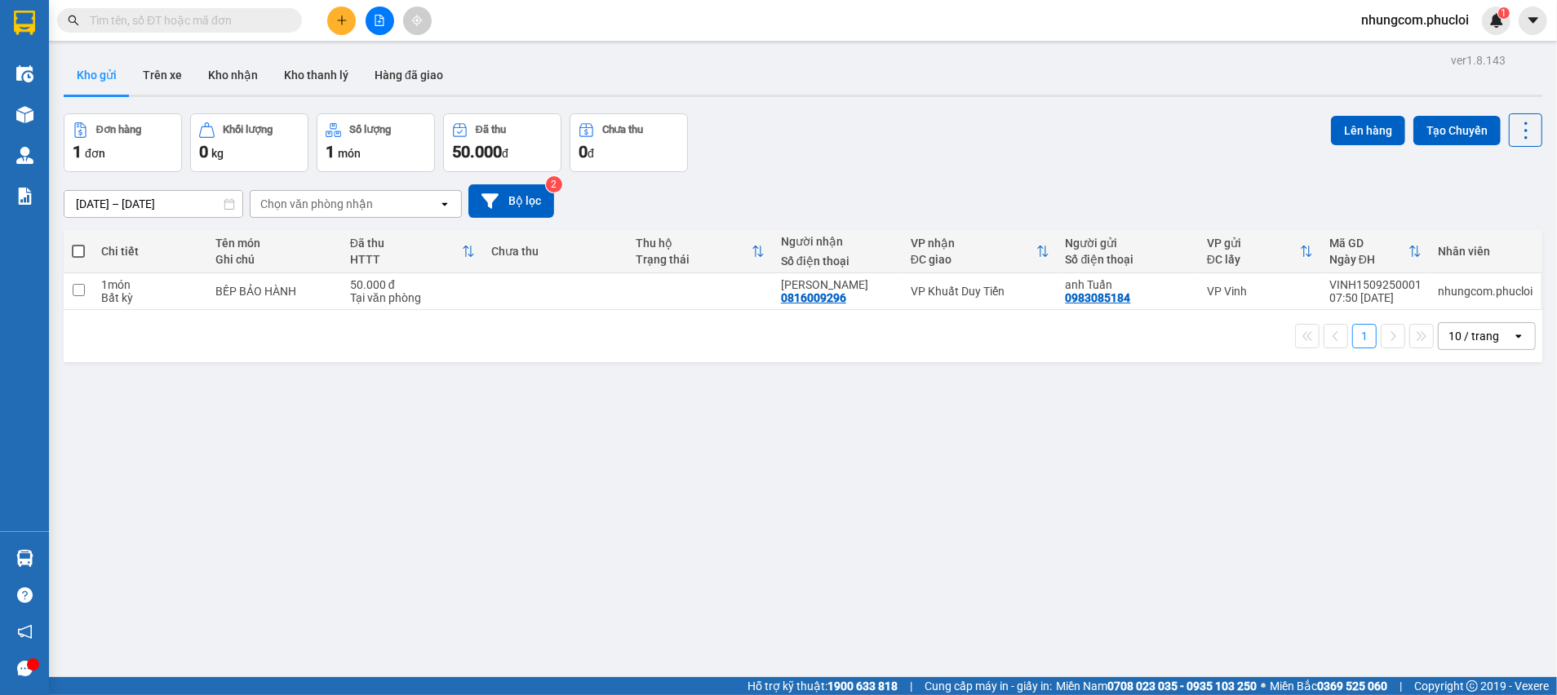
click at [739, 398] on div "ver 1.8.143 Kho gửi Trên xe Kho nhận Kho thanh [PERSON_NAME] đã giao Đơn hàng 1…" at bounding box center [803, 396] width 1492 height 695
click at [407, 547] on div "ver 1.8.143 Kho gửi Trên xe Kho nhận Kho thanh [PERSON_NAME] đã giao Đơn hàng 1…" at bounding box center [803, 396] width 1492 height 695
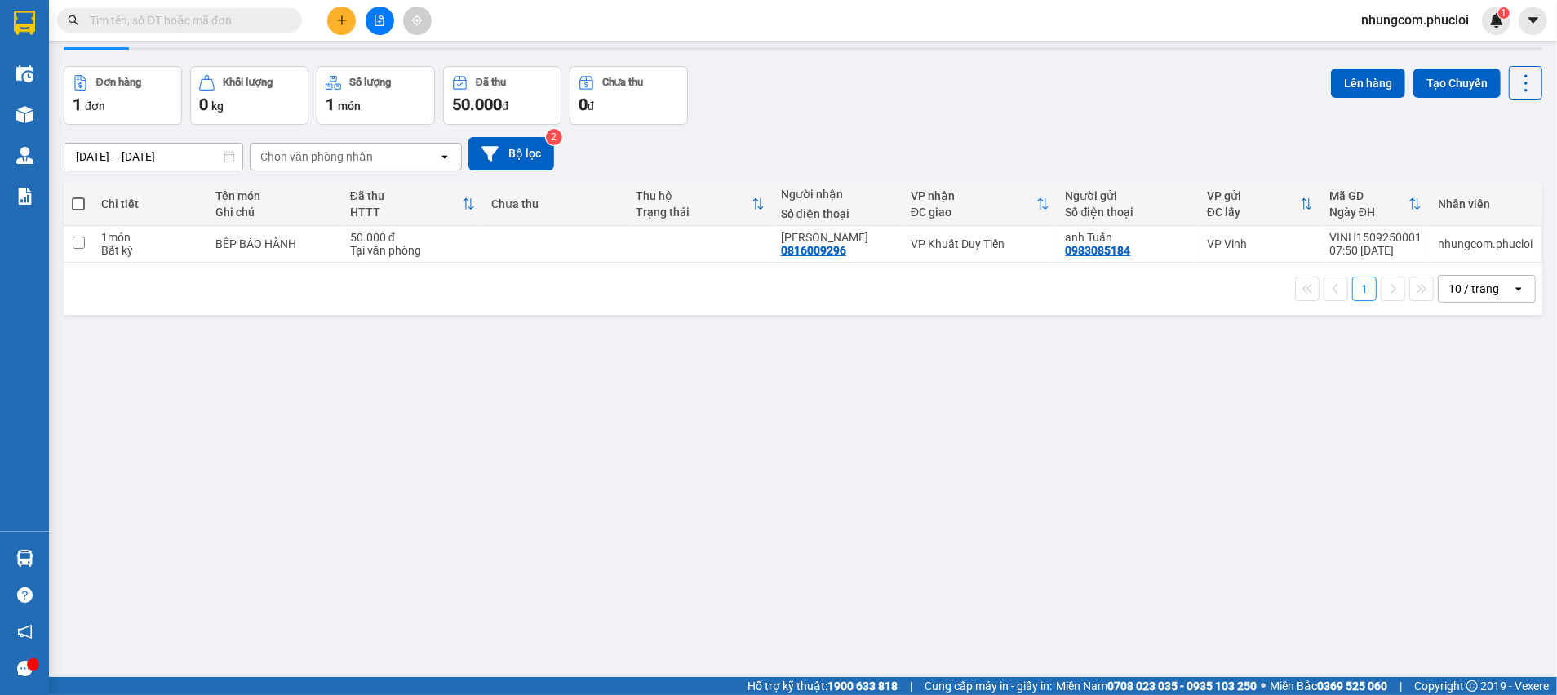
scroll to position [74, 0]
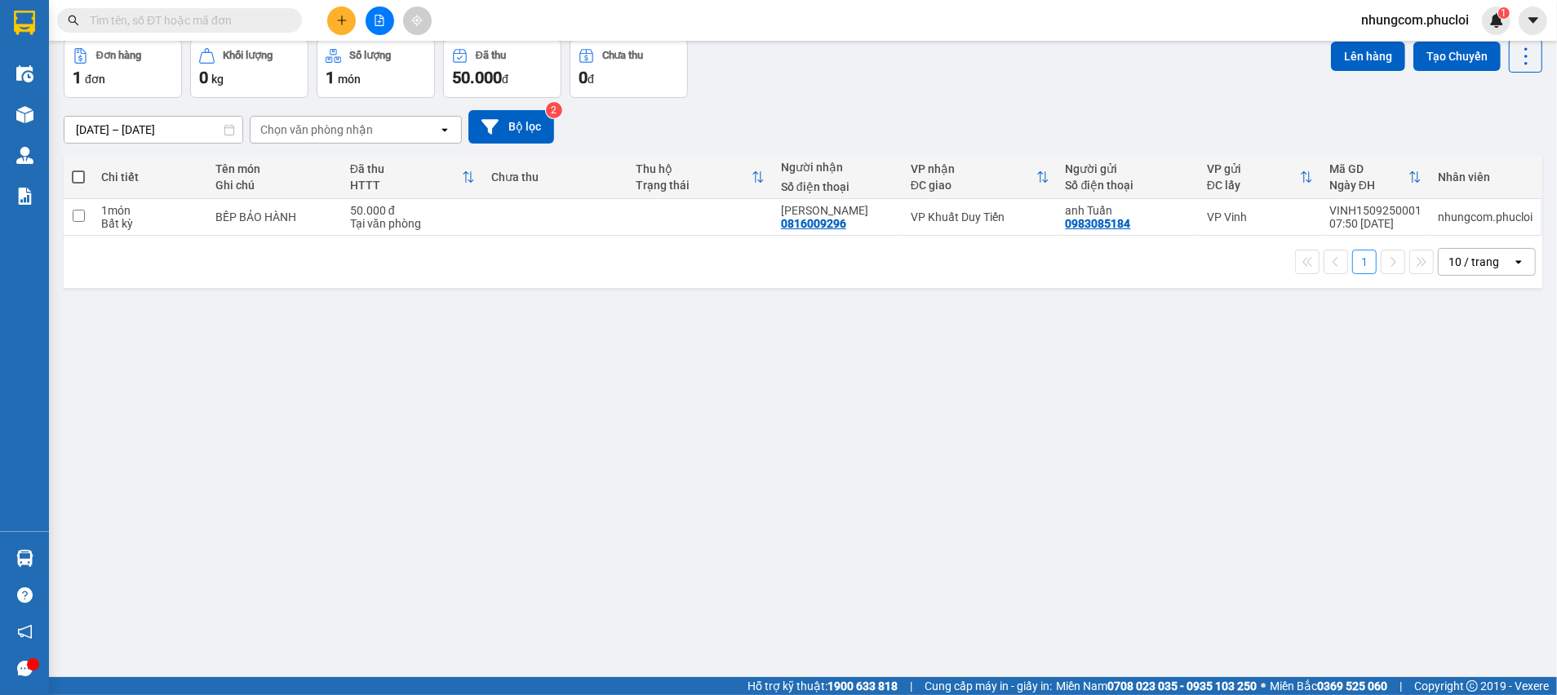
click at [503, 513] on div "ver 1.8.143 Kho gửi Trên xe Kho nhận Kho thanh [PERSON_NAME] đã giao Đơn hàng 1…" at bounding box center [803, 322] width 1492 height 695
